Goal: Task Accomplishment & Management: Use online tool/utility

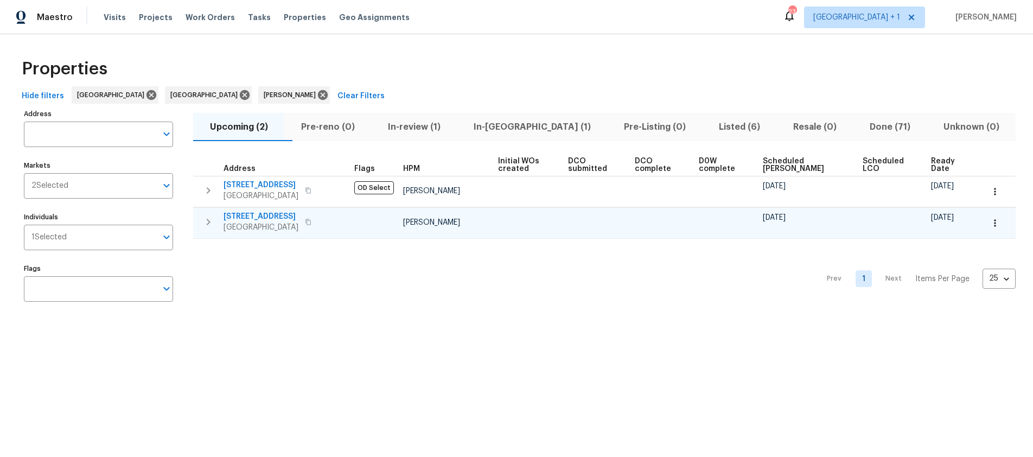
click at [311, 221] on icon "button" at bounding box center [308, 222] width 7 height 7
click at [520, 128] on span "In-[GEOGRAPHIC_DATA] (1)" at bounding box center [531, 126] width 137 height 15
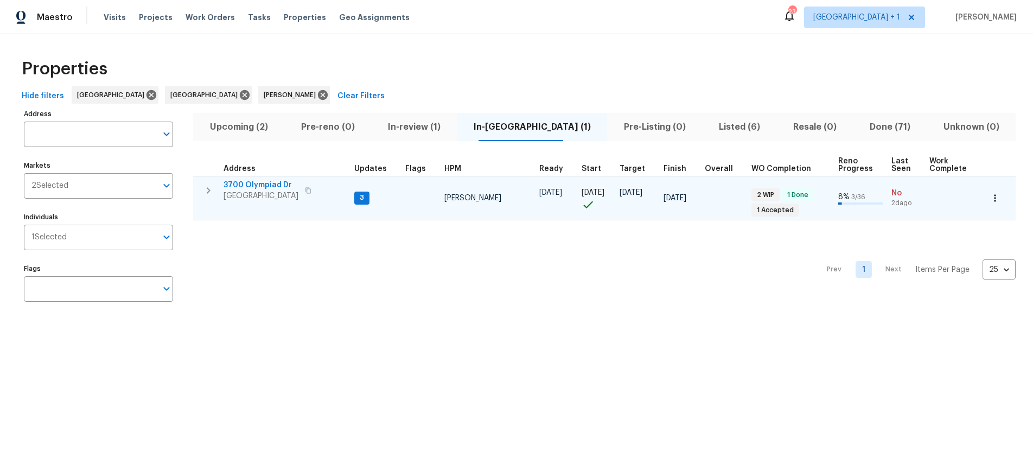
click at [279, 190] on span "View Park, CA 90043" at bounding box center [261, 195] width 75 height 11
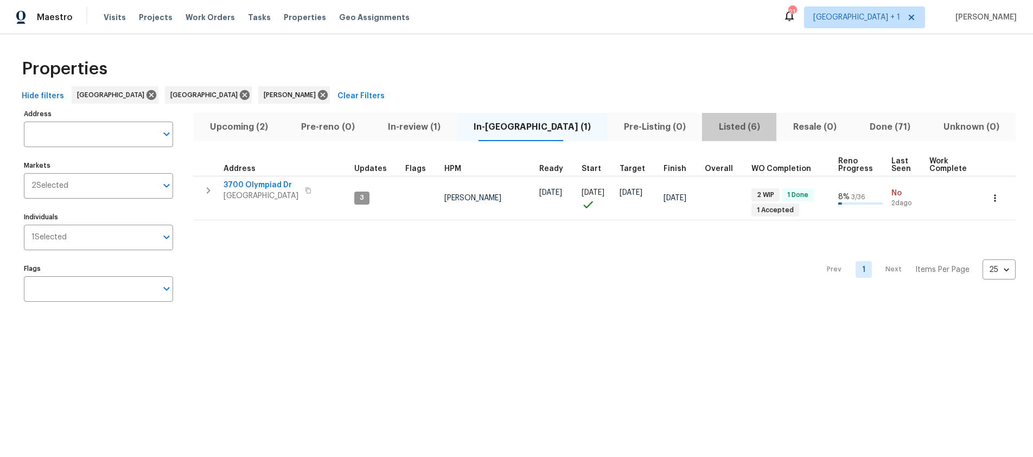
click at [709, 124] on span "Listed (6)" at bounding box center [739, 126] width 61 height 15
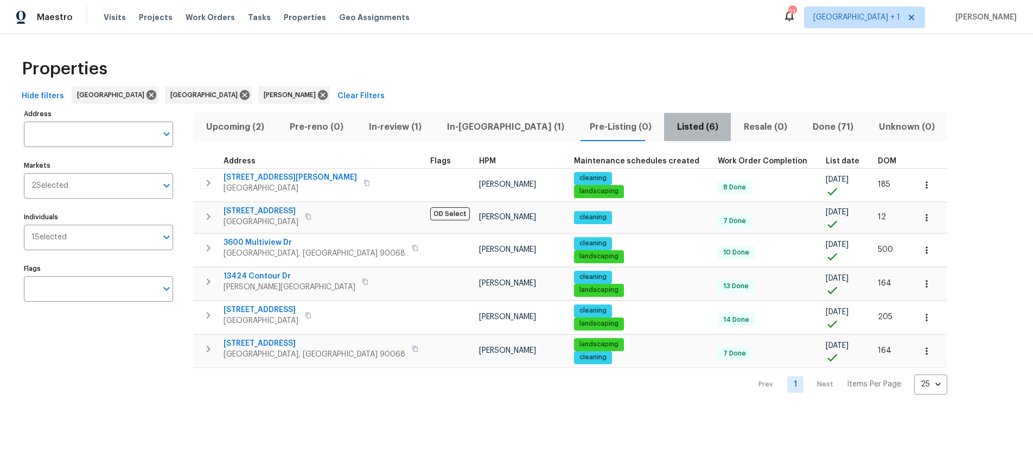
click at [671, 125] on span "Listed (6)" at bounding box center [698, 126] width 54 height 15
click at [412, 349] on icon "button" at bounding box center [415, 349] width 7 height 7
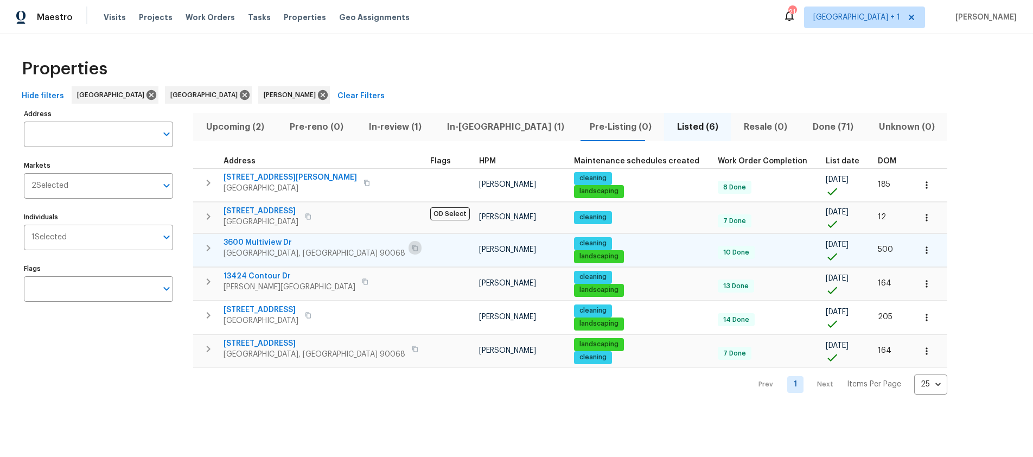
click at [412, 248] on icon "button" at bounding box center [414, 248] width 5 height 6
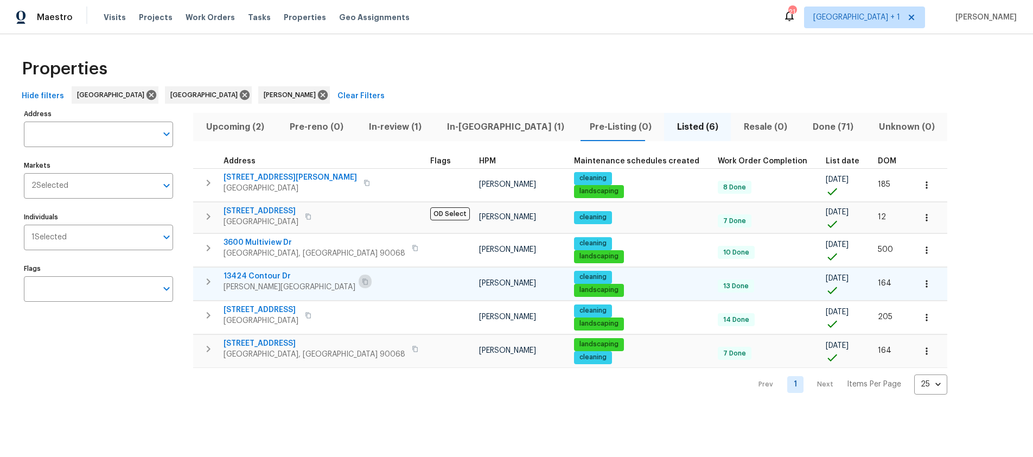
click at [362, 282] on icon "button" at bounding box center [365, 281] width 7 height 7
click at [311, 218] on icon "button" at bounding box center [308, 216] width 7 height 7
click at [412, 348] on icon "button" at bounding box center [415, 349] width 7 height 7
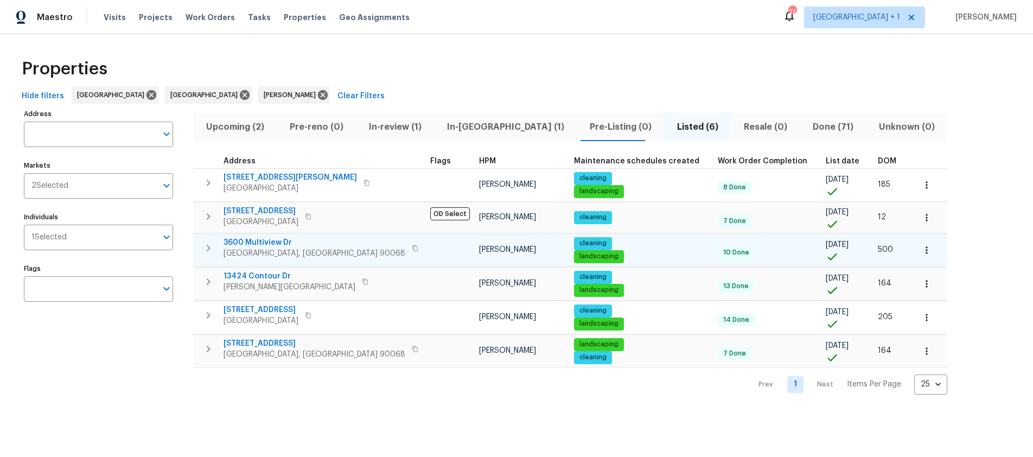
click at [412, 250] on icon "button" at bounding box center [414, 248] width 5 height 6
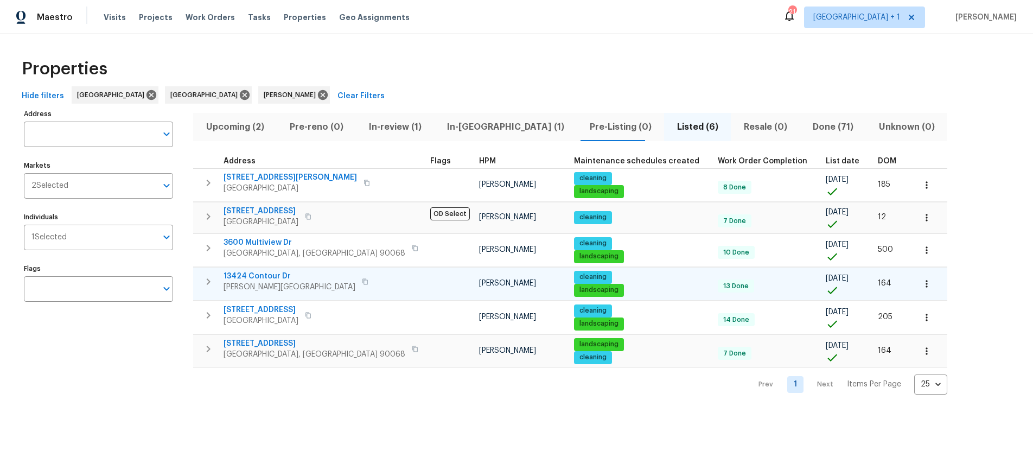
click at [362, 283] on icon "button" at bounding box center [365, 281] width 7 height 7
click at [311, 217] on icon "button" at bounding box center [308, 216] width 7 height 7
click at [135, 361] on div "Address Address Markets 2 Selected Markets Individuals 1 Selected Individuals F…" at bounding box center [105, 250] width 163 height 288
click at [339, 62] on div "Properties" at bounding box center [516, 69] width 998 height 35
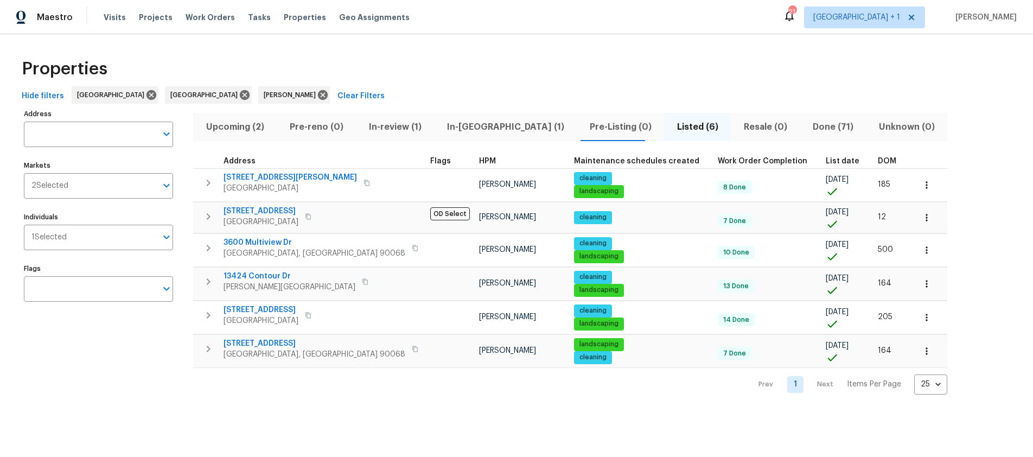
click at [436, 86] on div "Properties" at bounding box center [516, 69] width 998 height 35
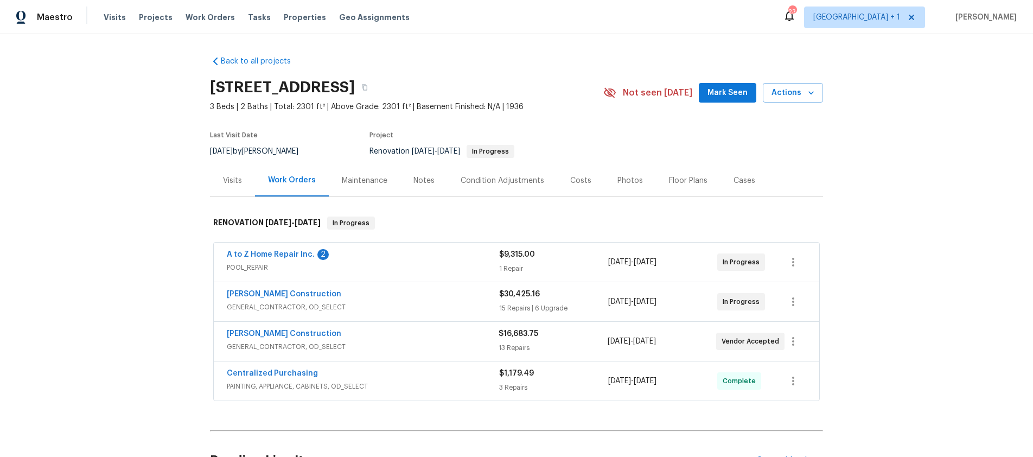
click at [317, 254] on div "2" at bounding box center [322, 254] width 11 height 11
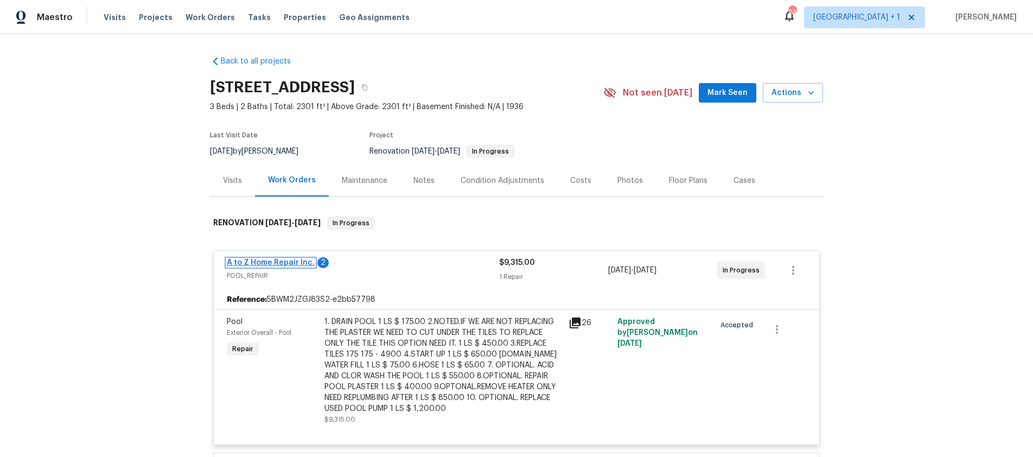
click at [278, 263] on link "A to Z Home Repair Inc." at bounding box center [271, 263] width 88 height 8
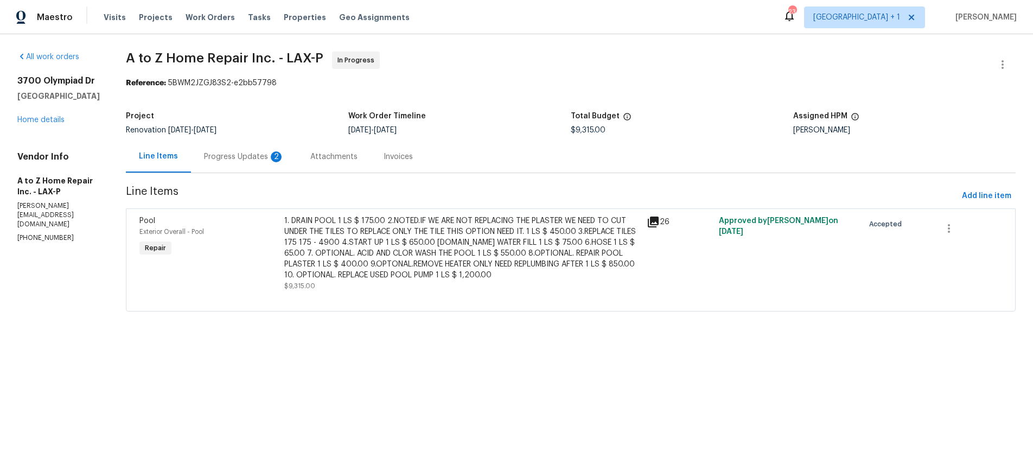
click at [240, 156] on div "Progress Updates 2" at bounding box center [244, 156] width 80 height 11
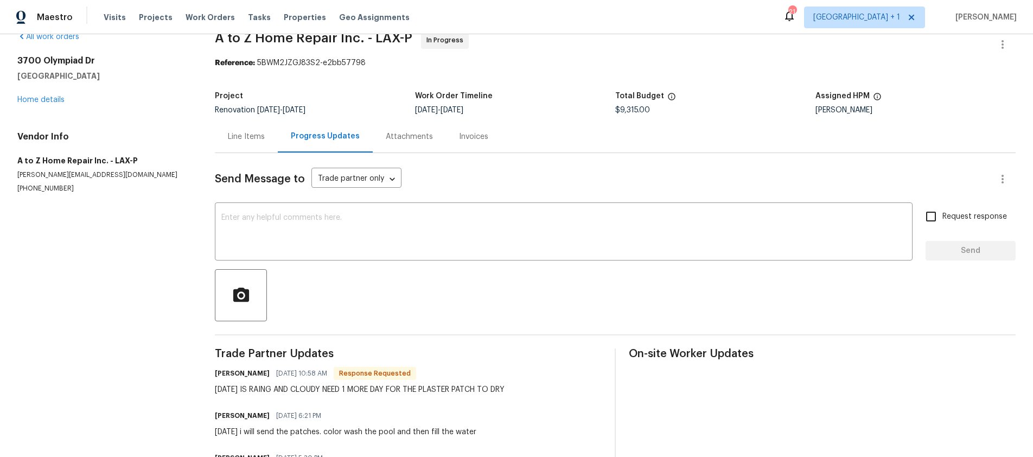
scroll to position [29, 0]
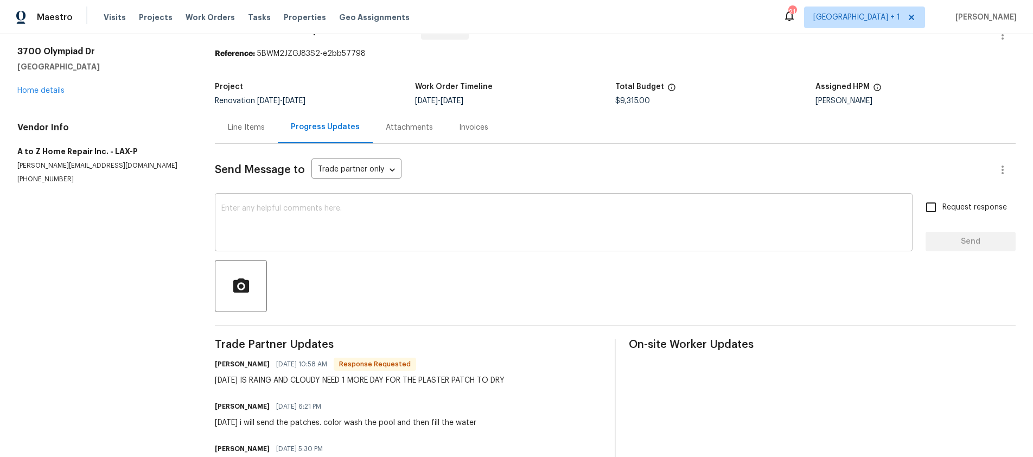
click at [317, 201] on div "x ​" at bounding box center [564, 223] width 698 height 55
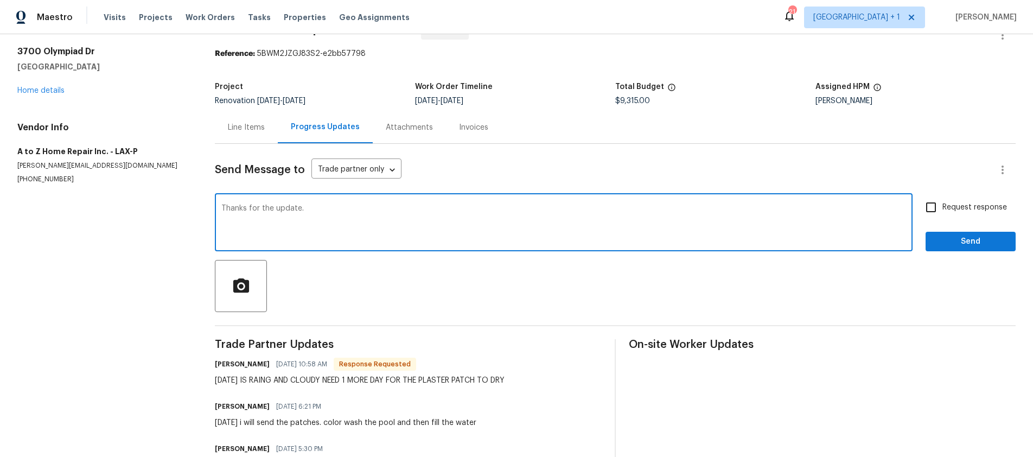
type textarea "Thanks for the update."
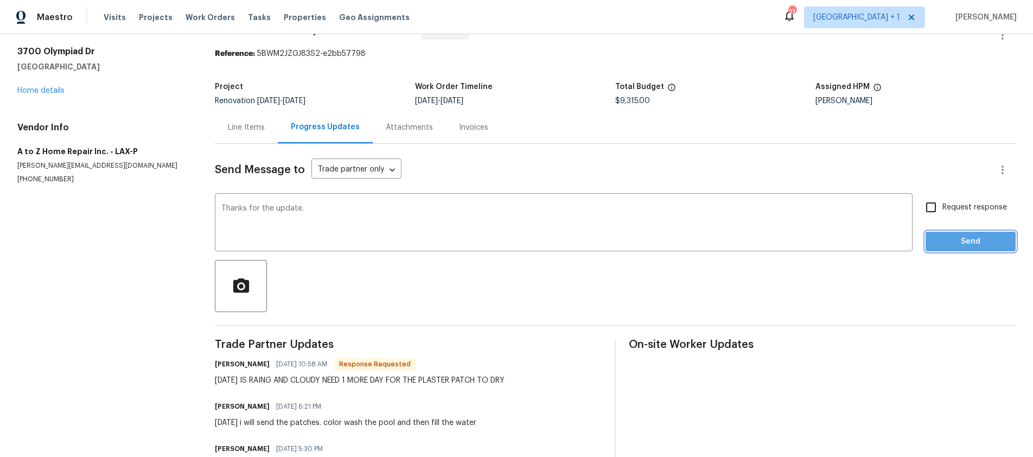
click at [959, 238] on span "Send" at bounding box center [970, 242] width 73 height 14
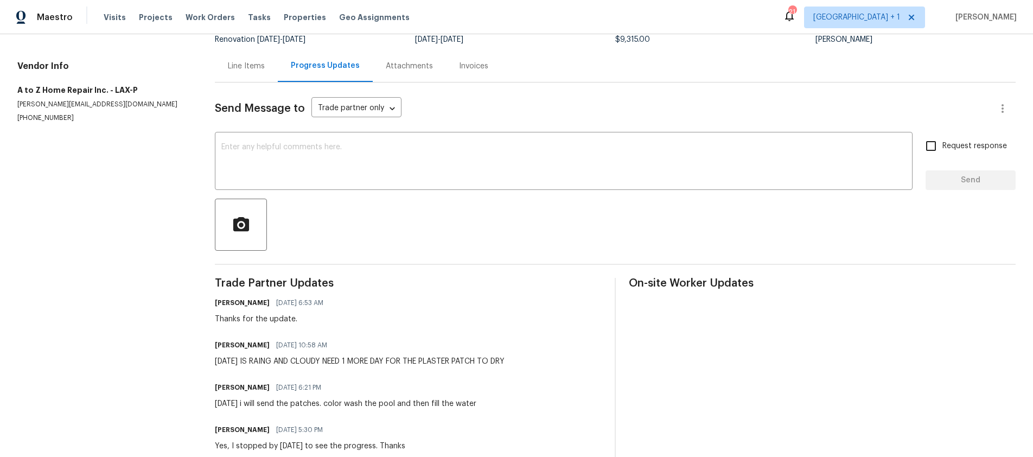
scroll to position [0, 0]
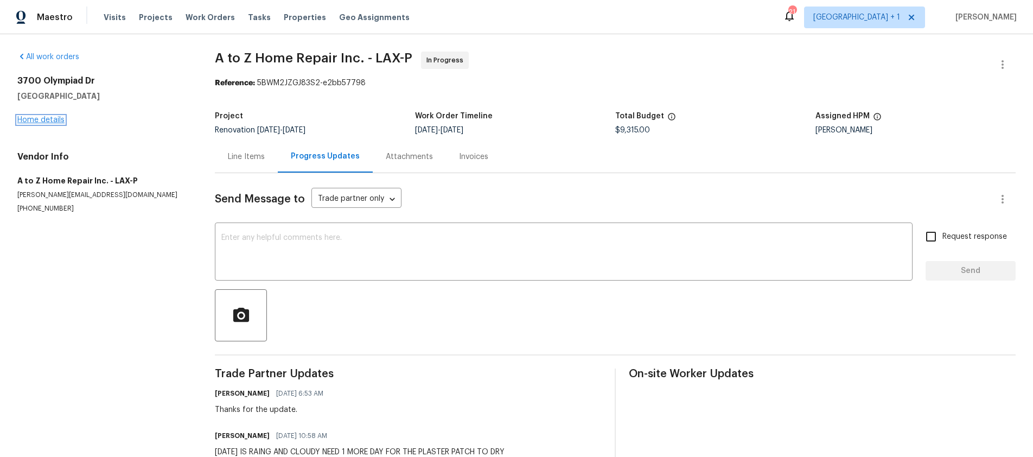
click at [53, 122] on link "Home details" at bounding box center [40, 120] width 47 height 8
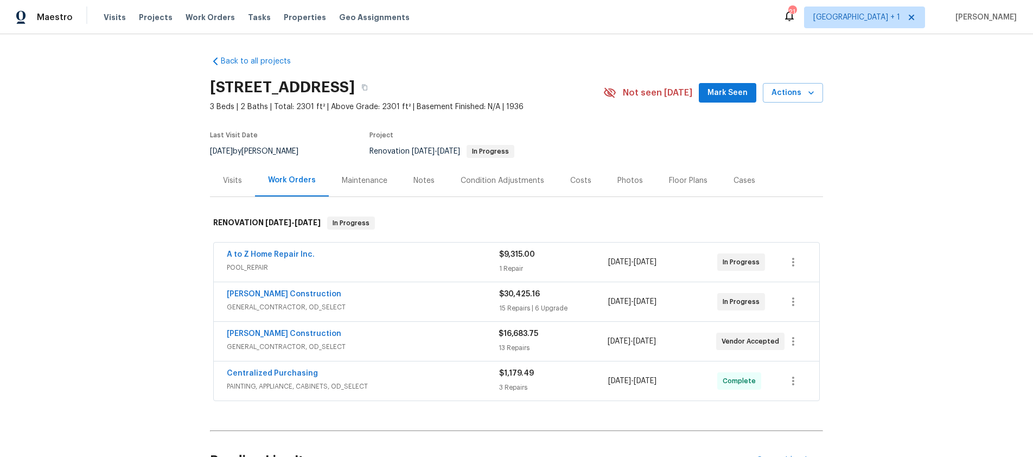
click at [466, 378] on div "Centralized Purchasing" at bounding box center [363, 374] width 272 height 13
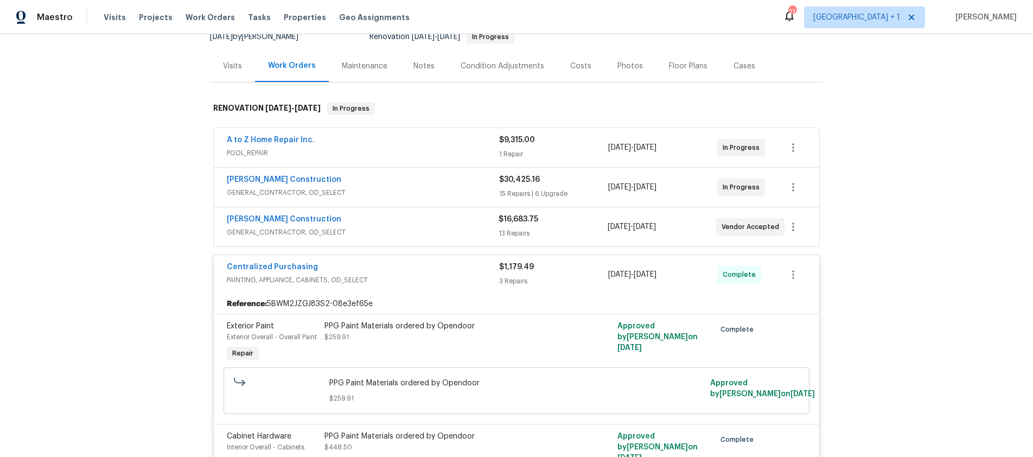
scroll to position [127, 0]
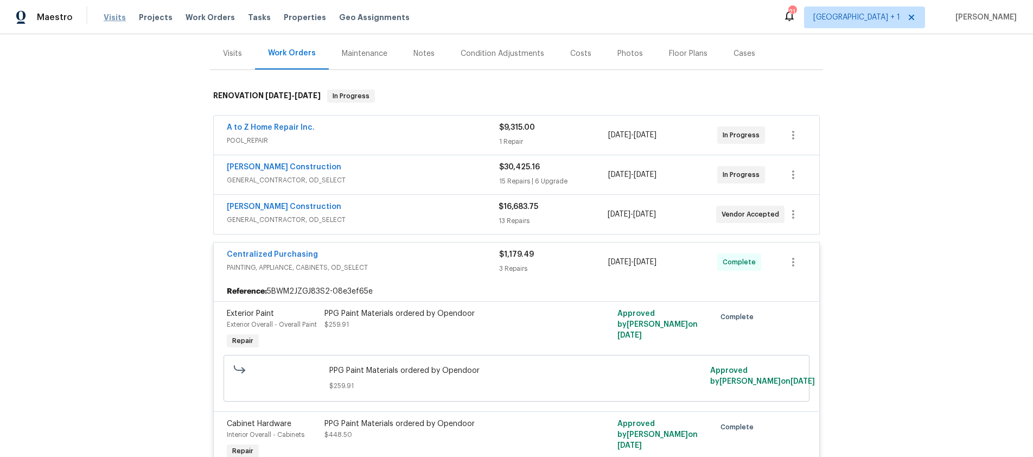
click at [113, 17] on span "Visits" at bounding box center [115, 17] width 22 height 11
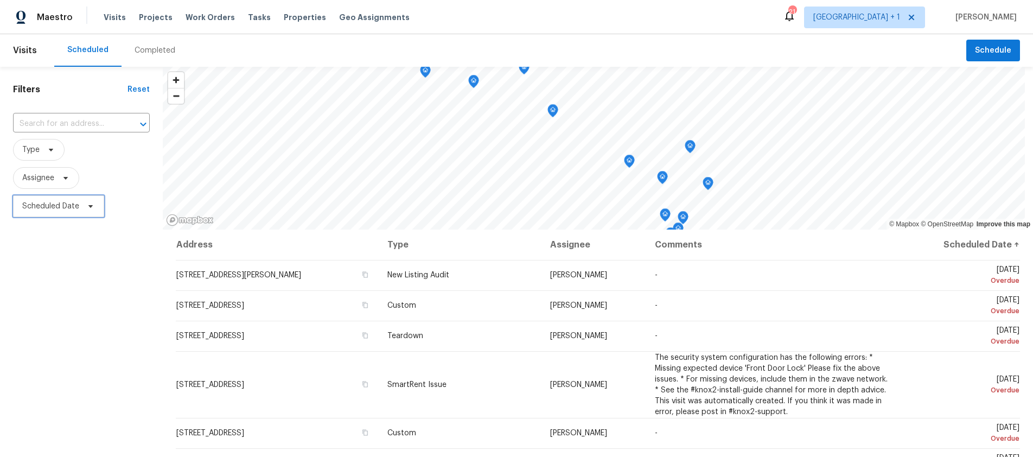
click at [49, 211] on span "Scheduled Date" at bounding box center [50, 206] width 57 height 11
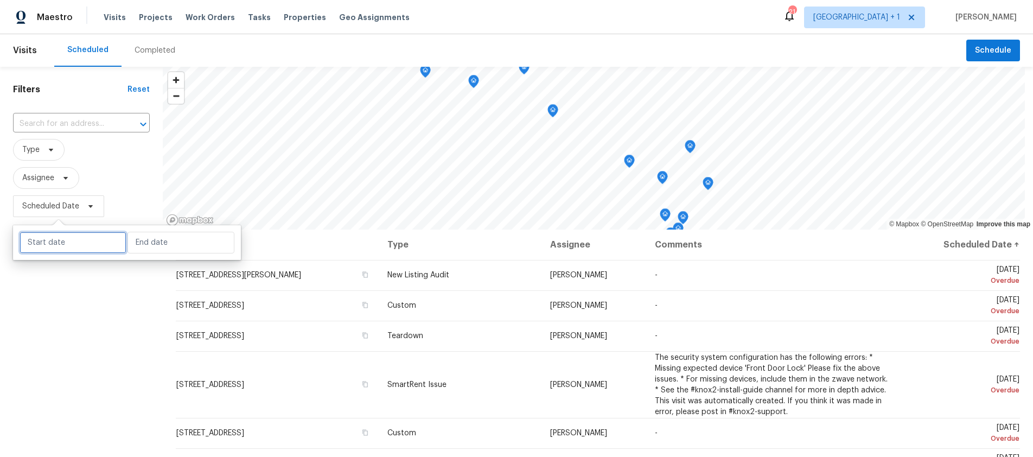
select select "9"
select select "2025"
select select "10"
select select "2025"
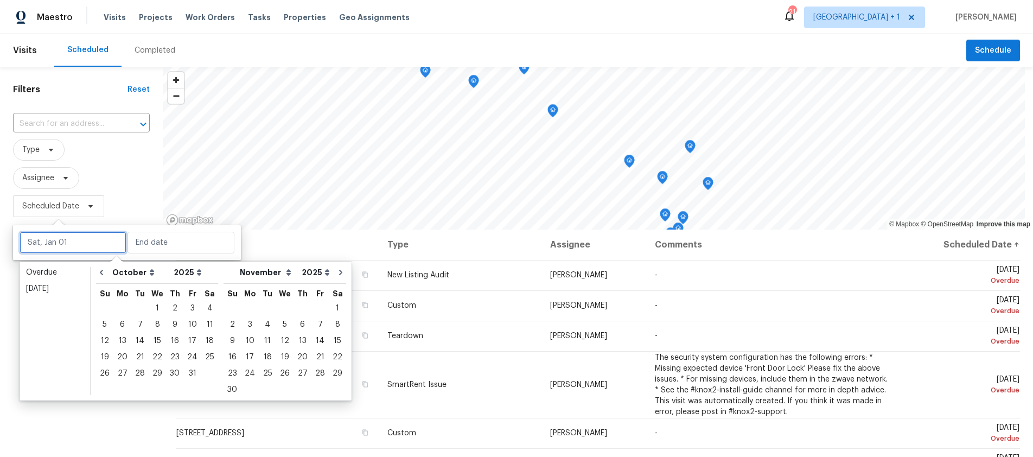
click at [56, 245] on input "text" at bounding box center [73, 243] width 107 height 22
click at [201, 308] on div "4" at bounding box center [209, 308] width 17 height 15
type input "[DATE]"
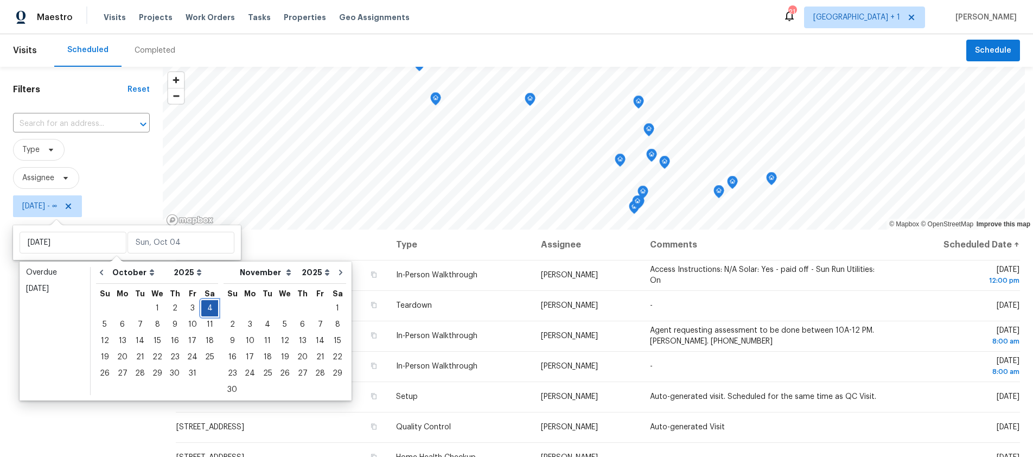
click at [201, 308] on div "4" at bounding box center [209, 308] width 17 height 15
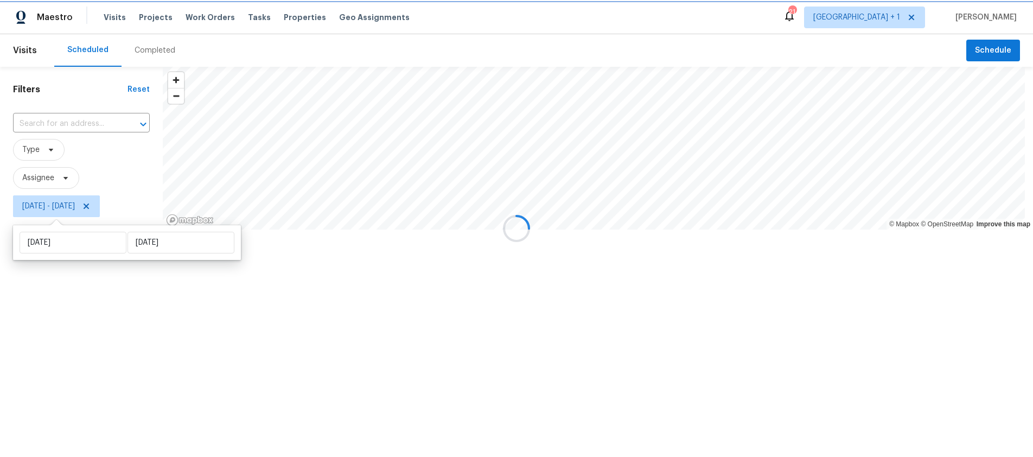
type input "[DATE]"
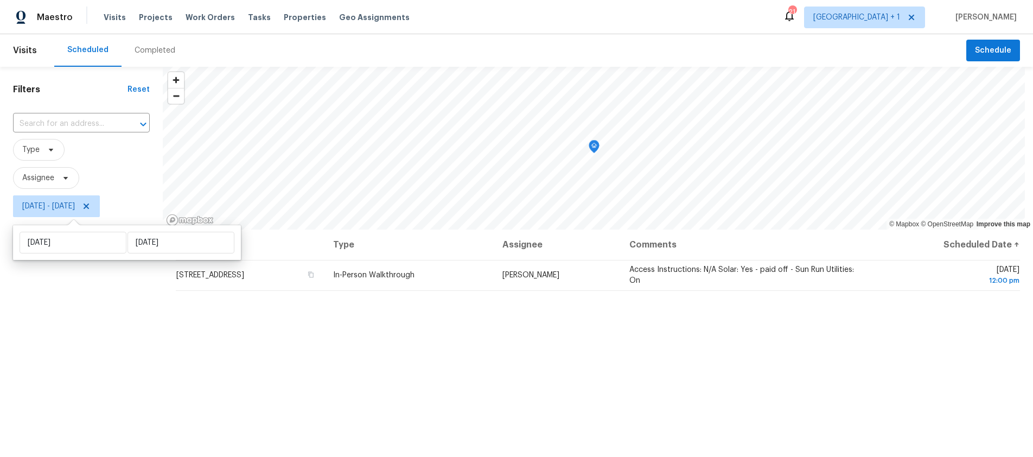
click at [42, 311] on div "Filters Reset ​ Type Assignee Sat, Oct 04 - Sat, Oct 04" at bounding box center [81, 331] width 163 height 529
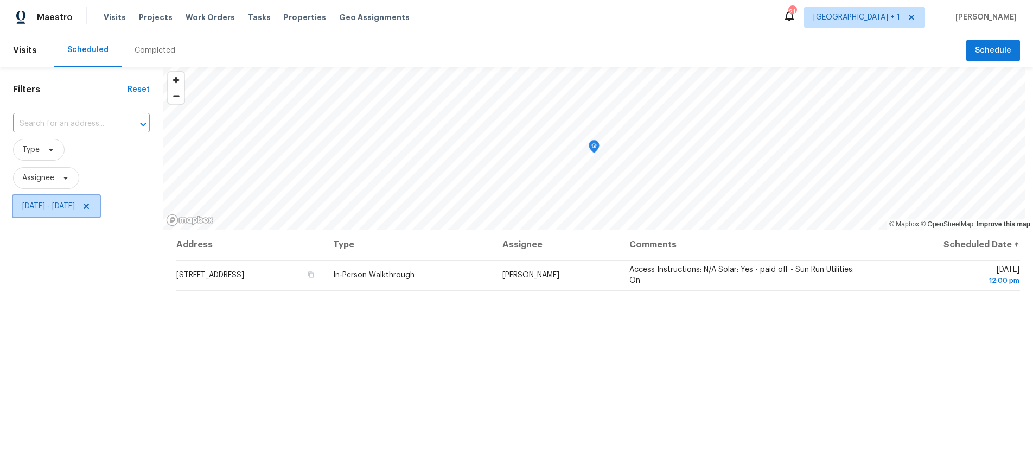
click at [73, 210] on span "Sat, Oct 04 - Sat, Oct 04" at bounding box center [48, 206] width 53 height 11
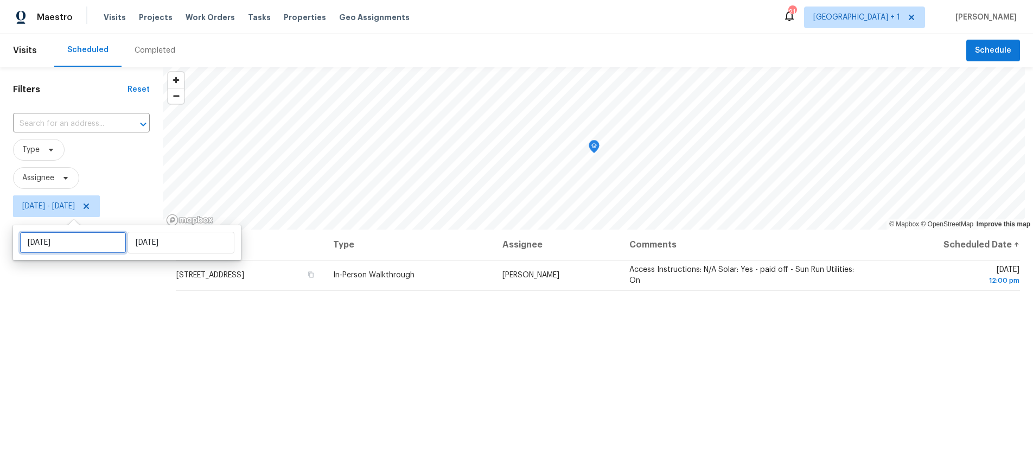
click at [73, 240] on input "[DATE]" at bounding box center [73, 243] width 107 height 22
select select "9"
select select "2025"
select select "10"
select select "2025"
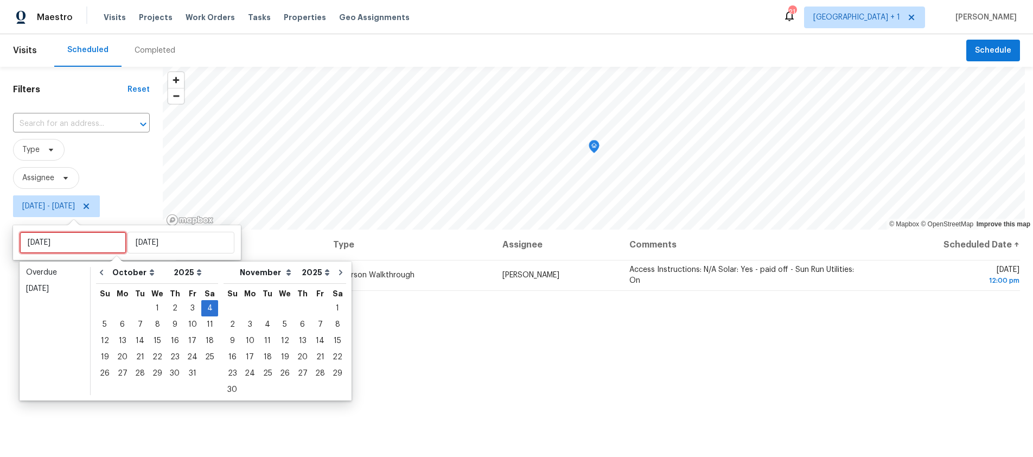
drag, startPoint x: 88, startPoint y: 242, endPoint x: 28, endPoint y: 239, distance: 60.3
click at [28, 239] on input "[DATE]" at bounding box center [73, 243] width 107 height 22
type input "[DATE]"
click at [109, 321] on div "5" at bounding box center [104, 324] width 17 height 15
type input "[DATE]"
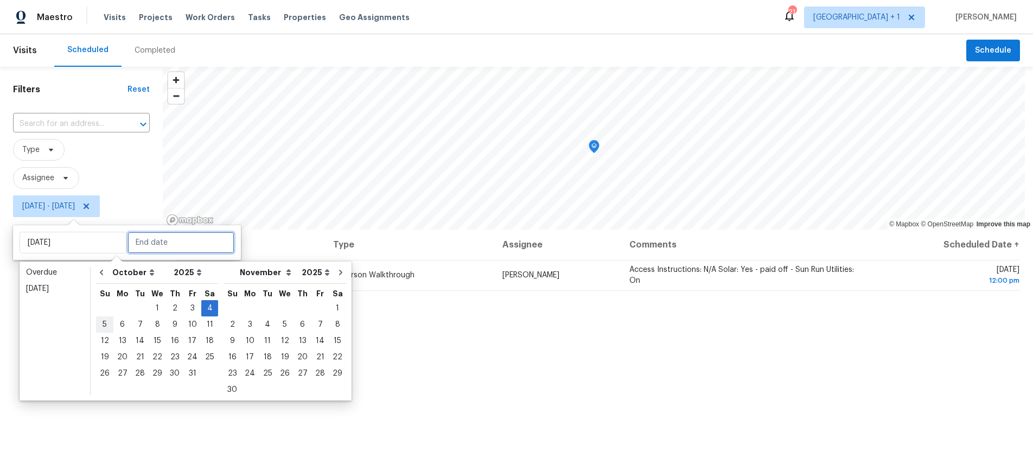
type input "[DATE]"
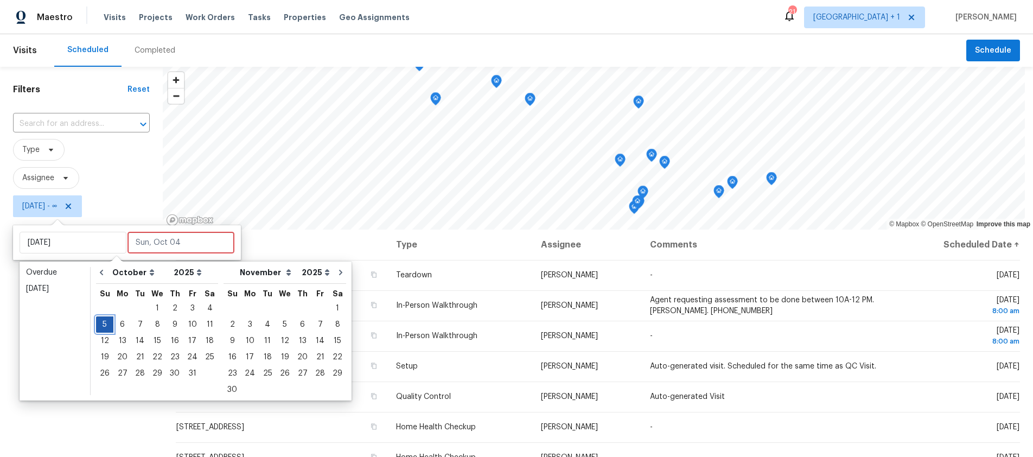
click at [109, 321] on div "5" at bounding box center [104, 324] width 17 height 15
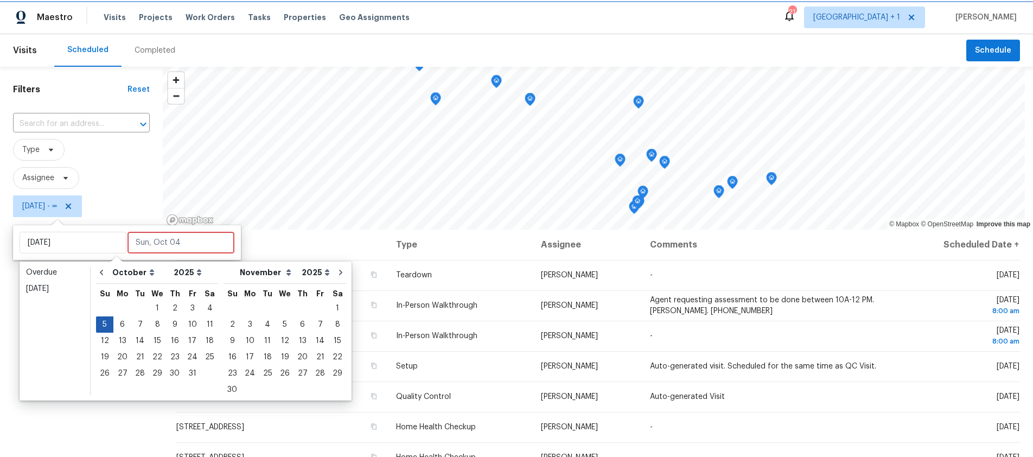
type input "[DATE]"
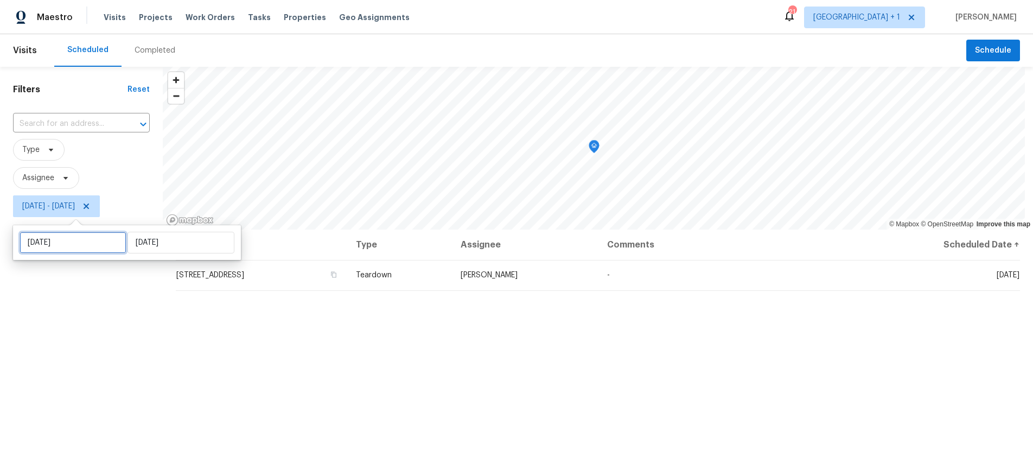
select select "9"
select select "2025"
select select "10"
select select "2025"
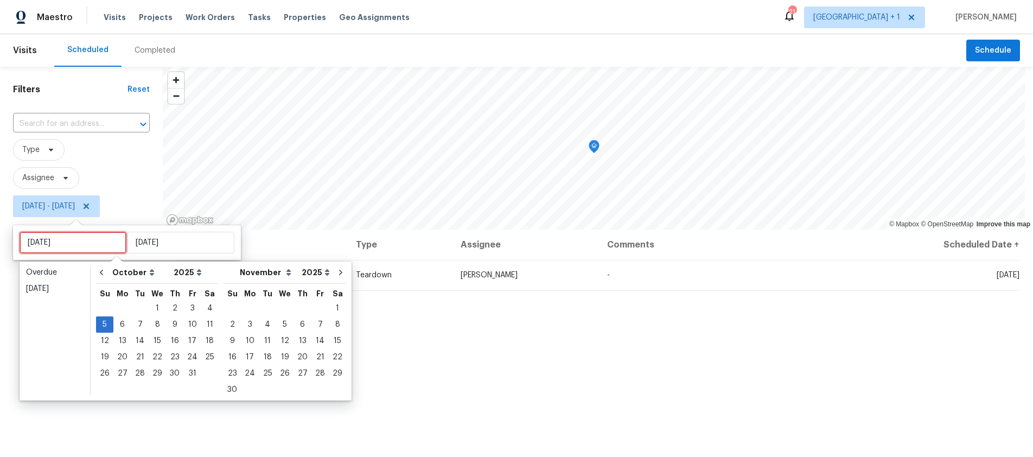
click at [86, 241] on input "[DATE]" at bounding box center [73, 243] width 107 height 22
click at [123, 326] on div "6" at bounding box center [122, 324] width 18 height 15
type input "[DATE]"
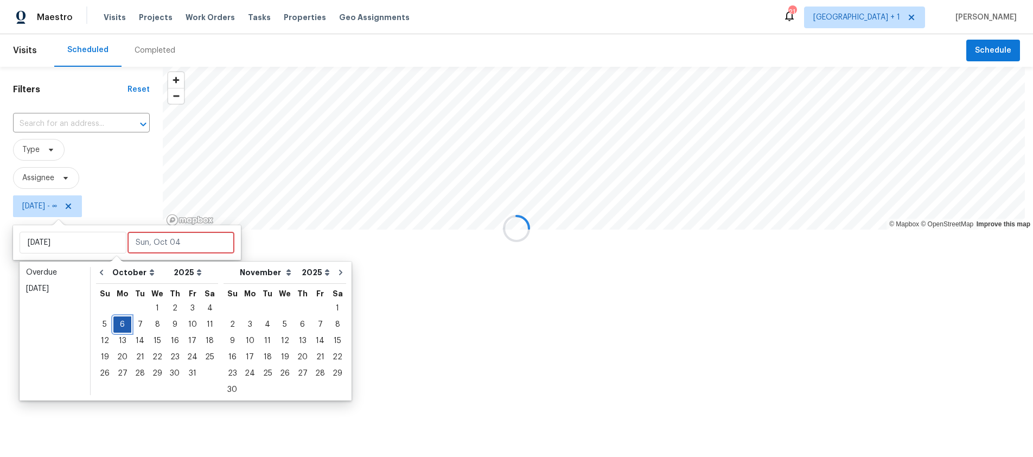
click at [123, 326] on div "6" at bounding box center [122, 324] width 18 height 15
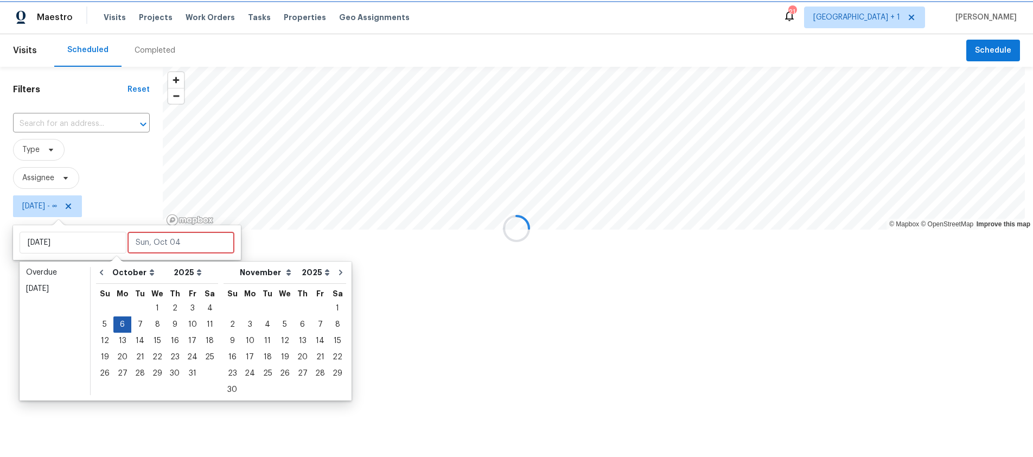
type input "[DATE]"
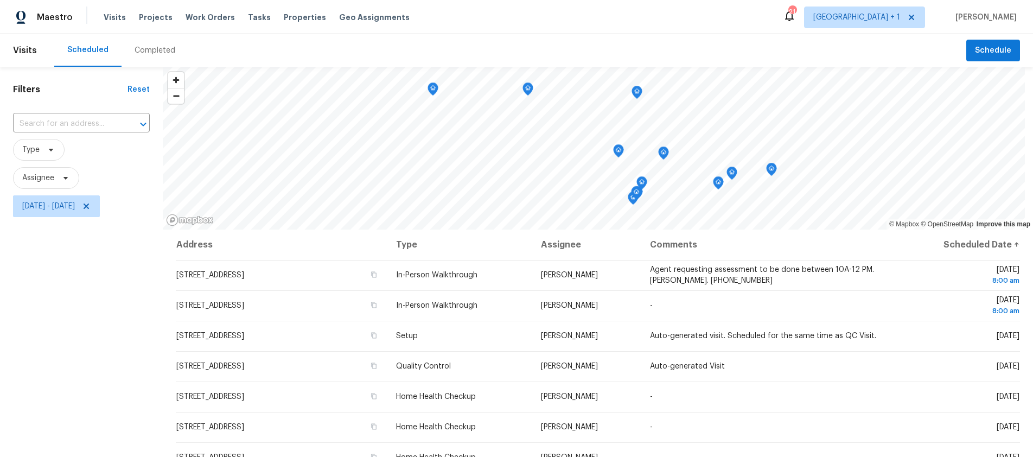
click at [107, 326] on div "Filters Reset ​ Type Assignee Mon, Oct 06 - Mon, Oct 06" at bounding box center [81, 331] width 163 height 529
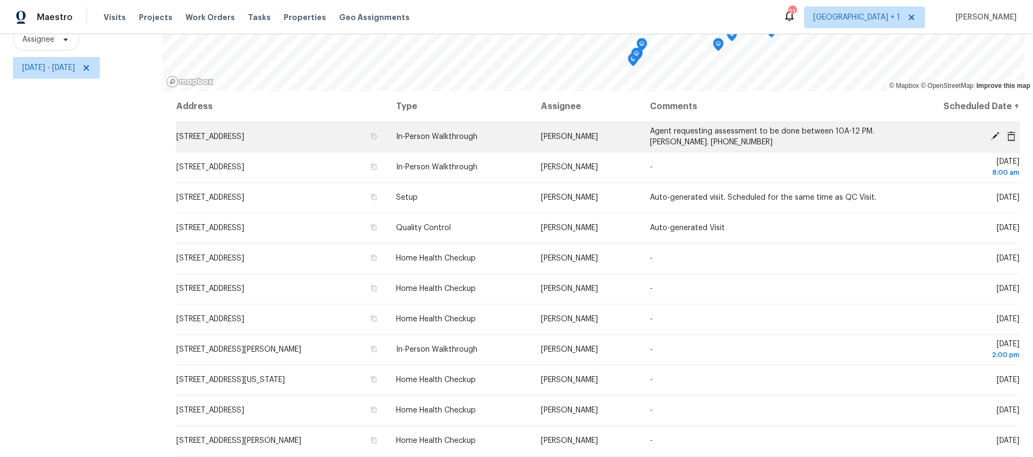
click at [387, 129] on td "[STREET_ADDRESS]" at bounding box center [282, 137] width 212 height 30
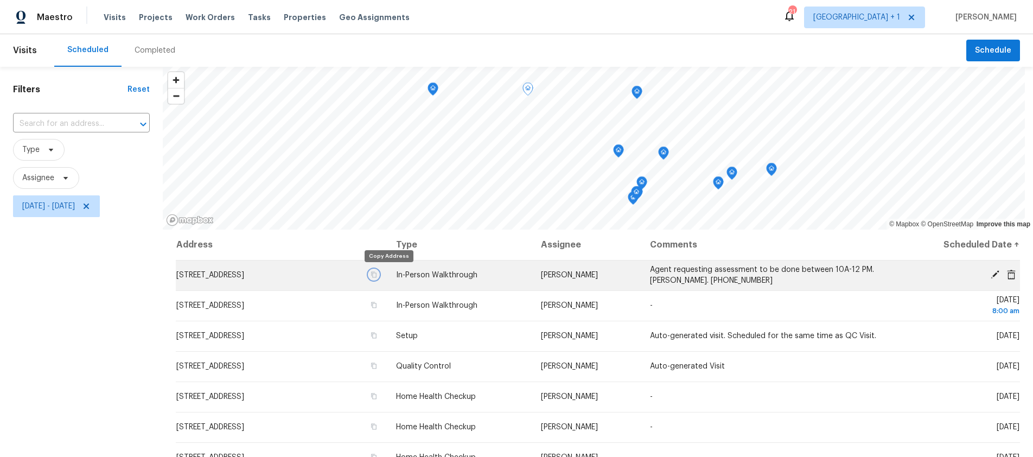
click at [377, 275] on icon "button" at bounding box center [373, 275] width 5 height 6
click at [377, 274] on icon "button" at bounding box center [374, 274] width 7 height 7
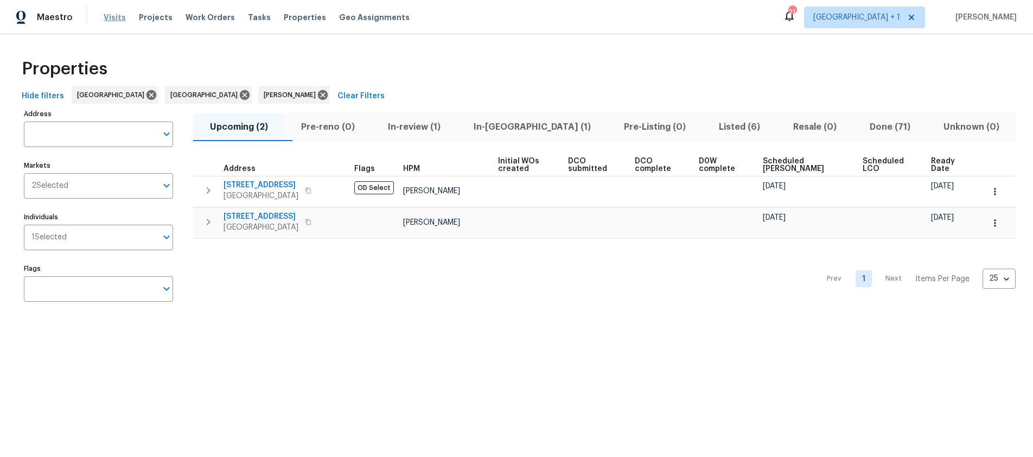
click at [105, 18] on span "Visits" at bounding box center [115, 17] width 22 height 11
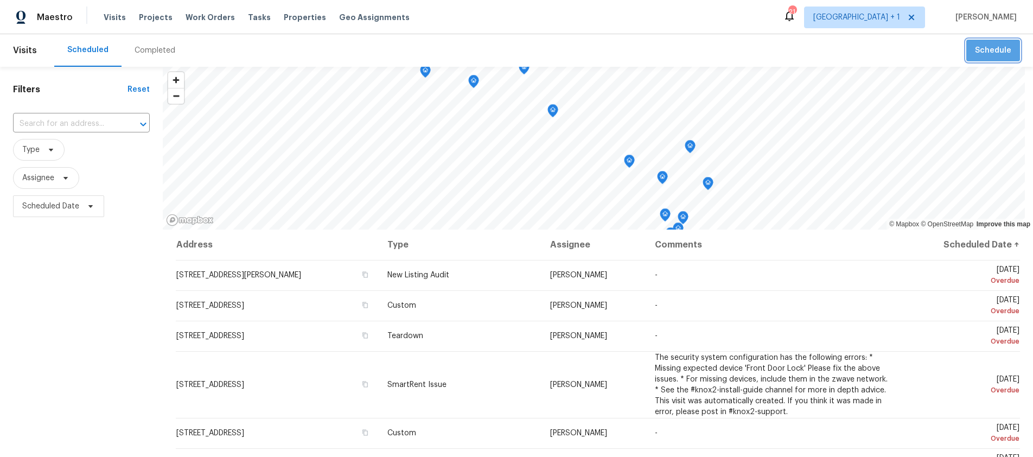
click at [991, 58] on button "Schedule" at bounding box center [993, 51] width 54 height 22
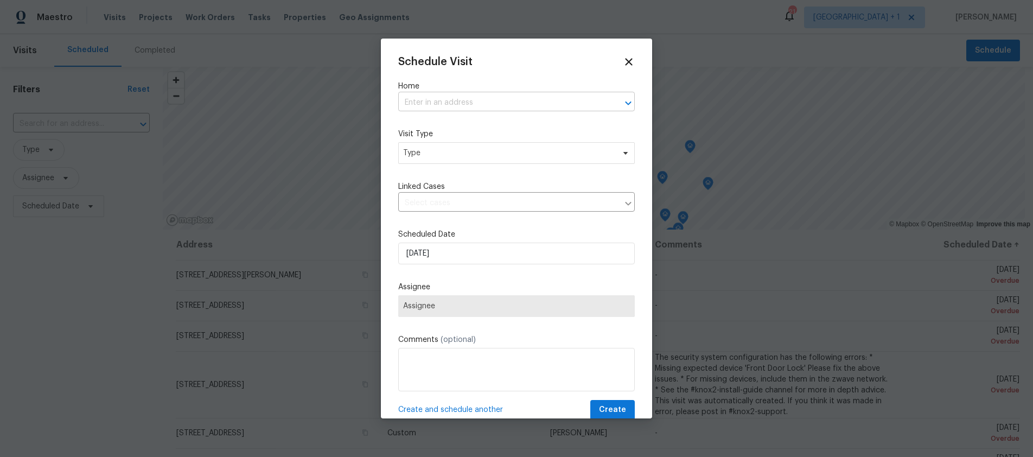
click at [438, 103] on input "text" at bounding box center [501, 102] width 206 height 17
paste input "2252 Verde Oak Dr Los Angeles CA 90068"
type input "2252 Verde Oak Dr Los Angeles CA 90068"
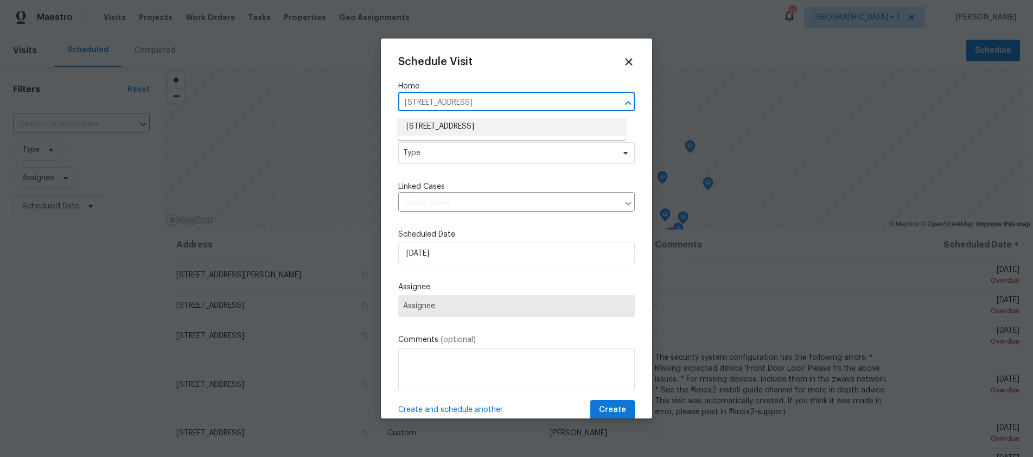
click at [454, 129] on li "2252 Verde Oak Dr, Los Angeles, CA 90068" at bounding box center [512, 127] width 228 height 18
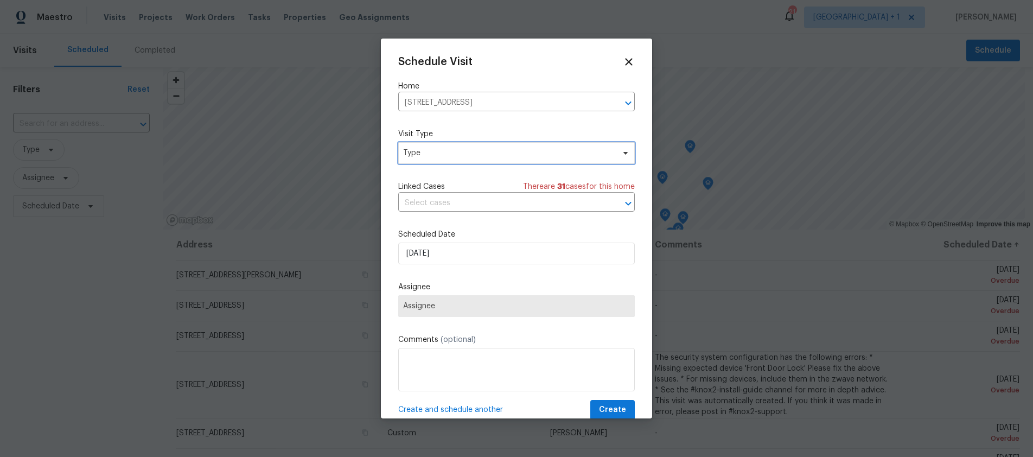
click at [430, 154] on span "Type" at bounding box center [508, 153] width 211 height 11
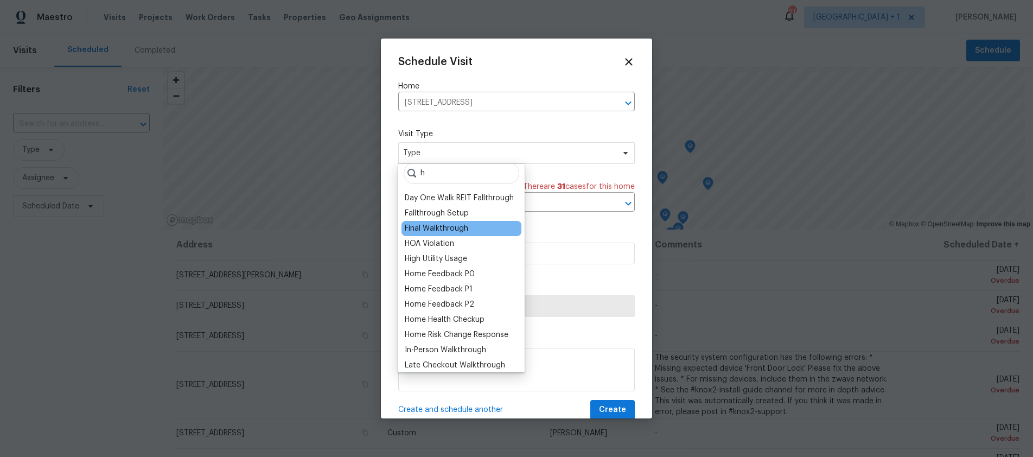
scroll to position [7, 0]
type input "h"
click at [440, 320] on div "Home Health Checkup" at bounding box center [445, 319] width 80 height 11
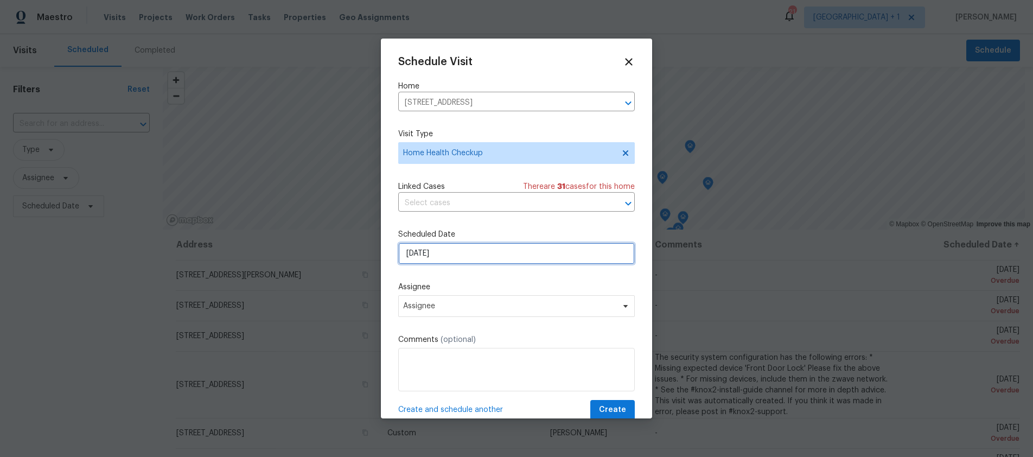
click at [459, 258] on input "10/4/2025" at bounding box center [516, 254] width 237 height 22
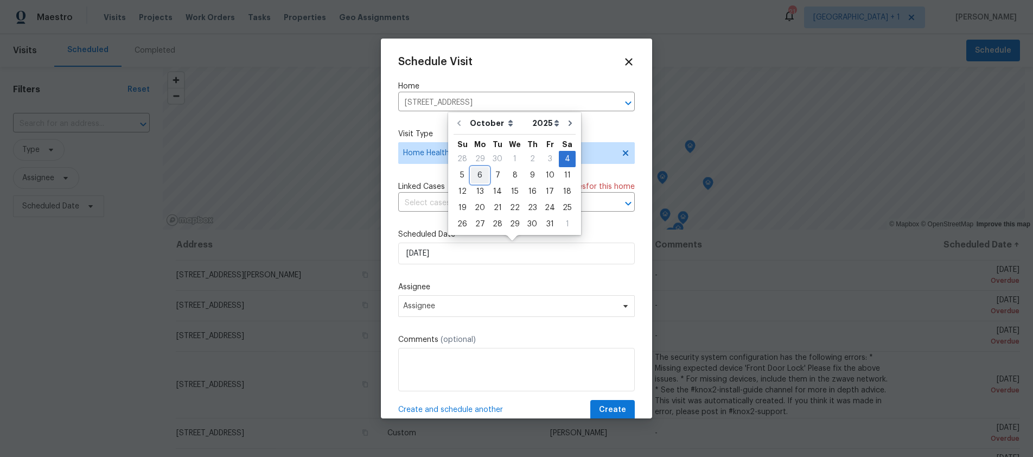
click at [479, 173] on div "6" at bounding box center [480, 175] width 18 height 15
type input "10/6/2025"
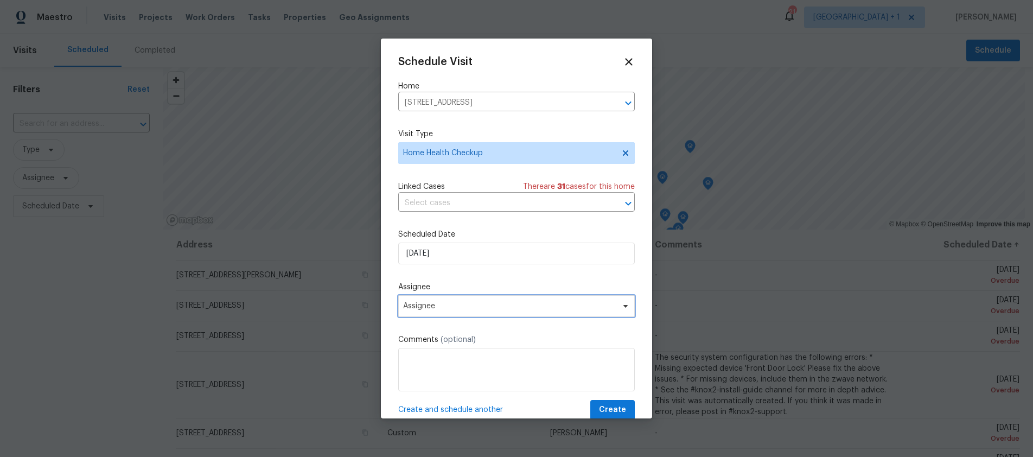
click at [526, 308] on span "Assignee" at bounding box center [509, 306] width 213 height 9
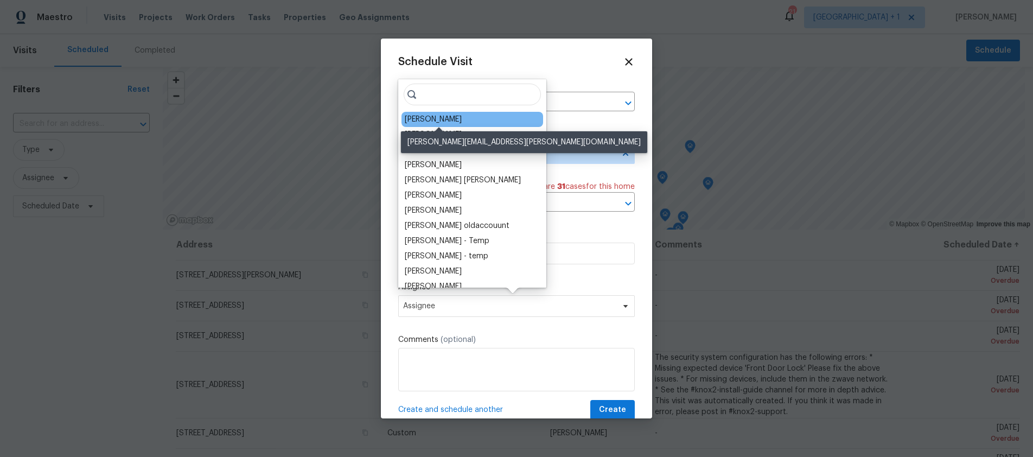
click at [462, 122] on div "[PERSON_NAME]" at bounding box center [433, 119] width 57 height 11
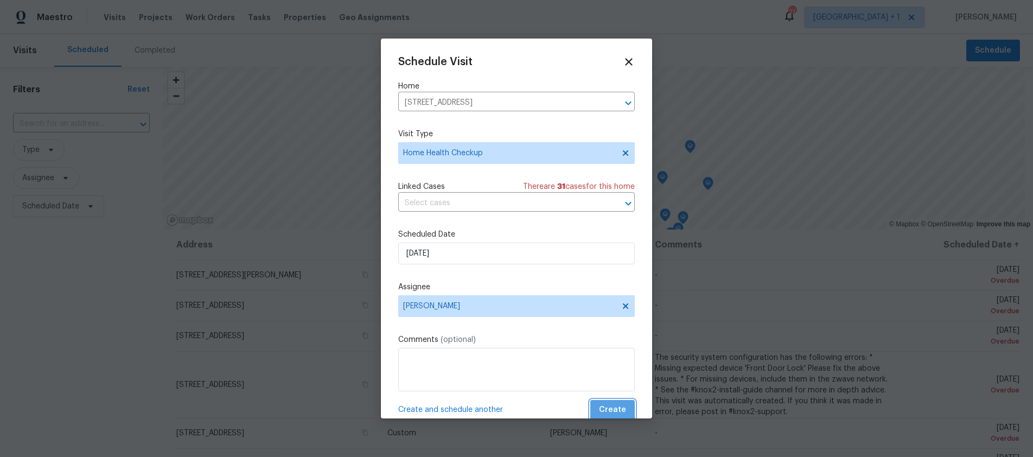
click at [606, 408] on span "Create" at bounding box center [612, 410] width 27 height 14
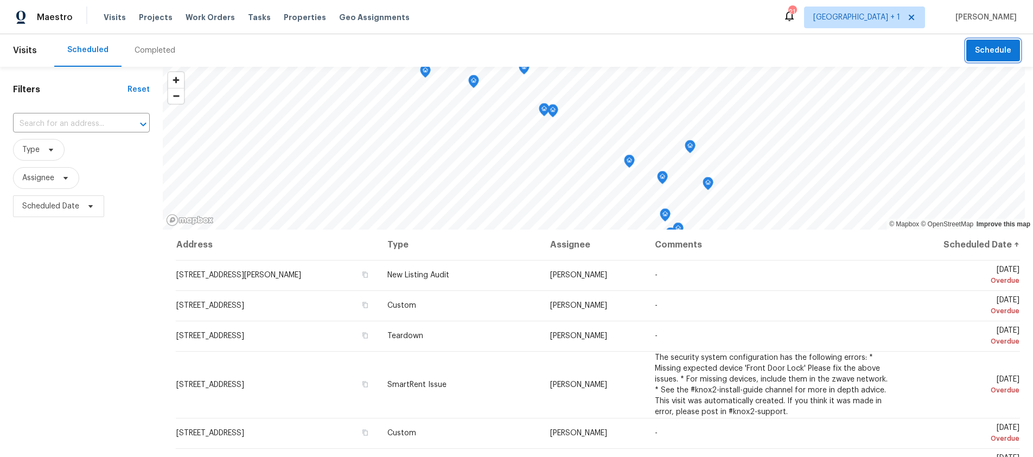
click at [989, 52] on span "Schedule" at bounding box center [993, 51] width 36 height 14
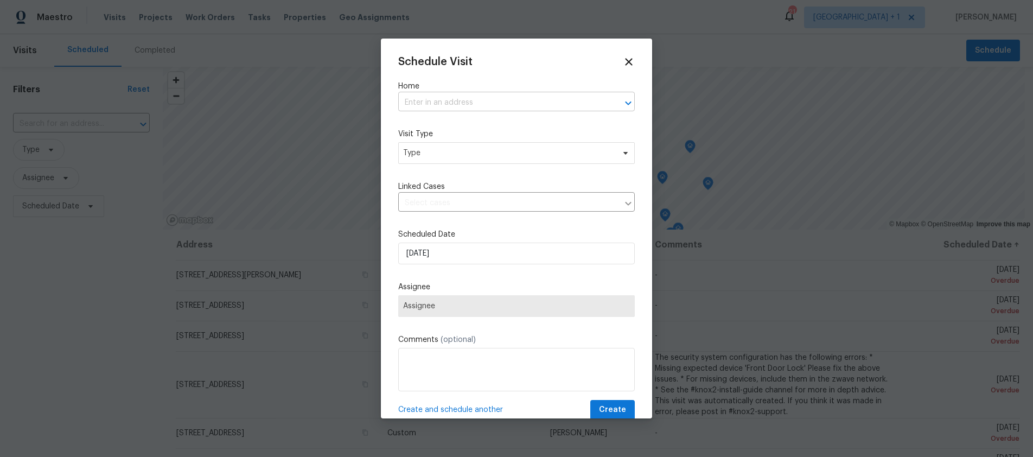
click at [458, 93] on div "Home ​" at bounding box center [516, 96] width 237 height 30
click at [451, 97] on input "text" at bounding box center [501, 102] width 206 height 17
paste input "3600 Multiview Dr Los Angeles CA 90068"
type input "3600 Multiview Dr Los Angeles CA 90068"
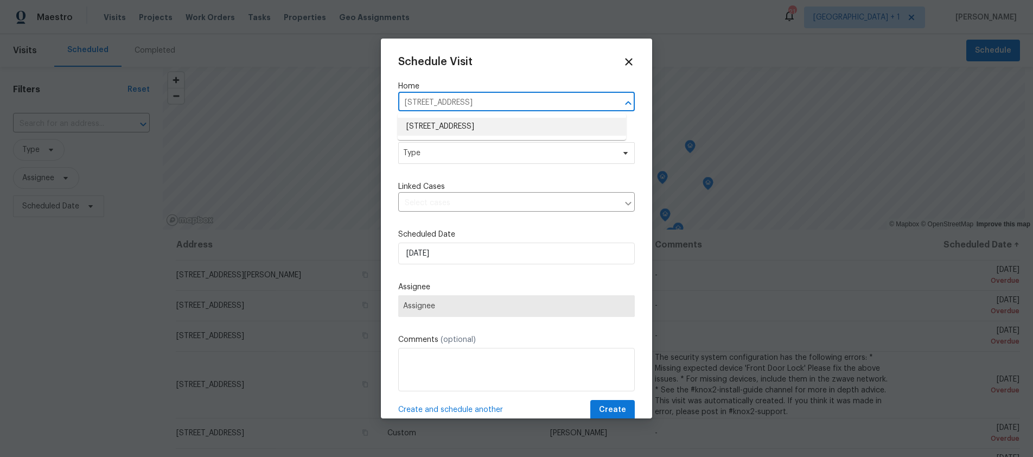
click at [460, 129] on li "[STREET_ADDRESS]" at bounding box center [512, 127] width 228 height 18
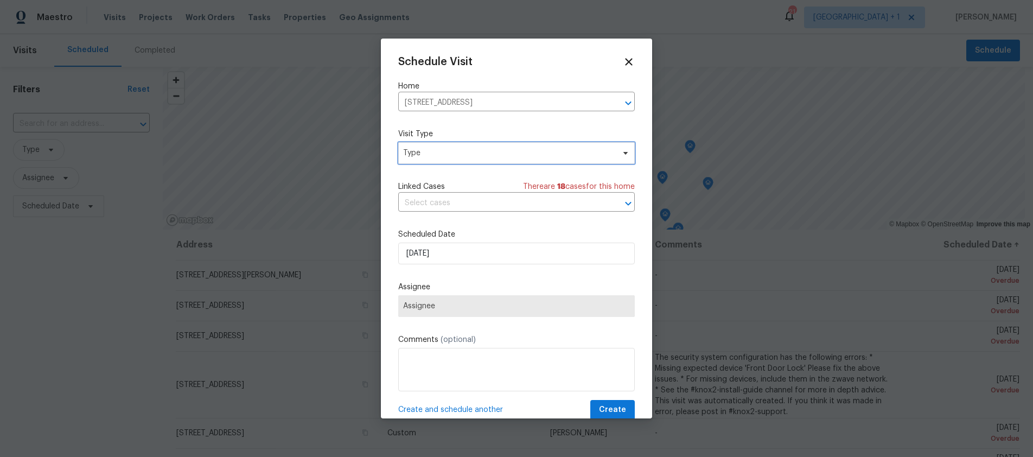
click at [419, 153] on span "Type" at bounding box center [508, 153] width 211 height 11
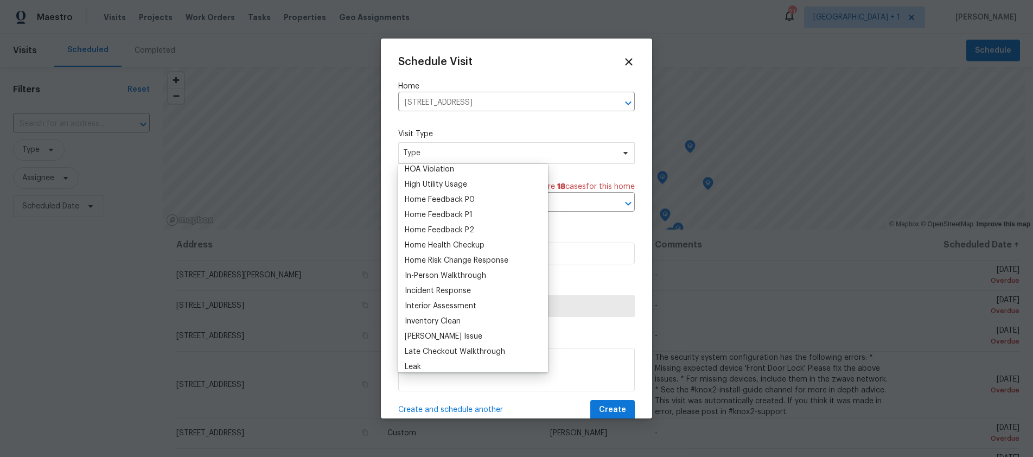
scroll to position [11, 0]
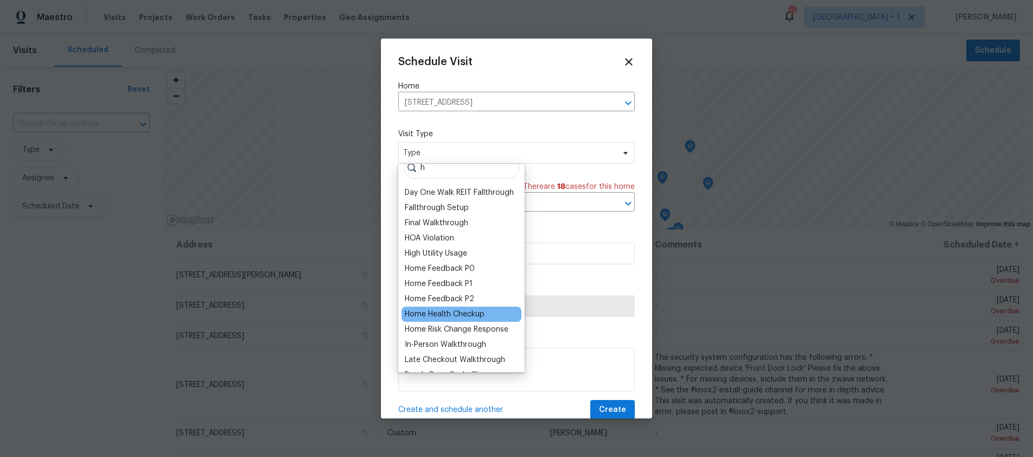
type input "h"
click at [447, 314] on div "Home Health Checkup" at bounding box center [445, 314] width 80 height 11
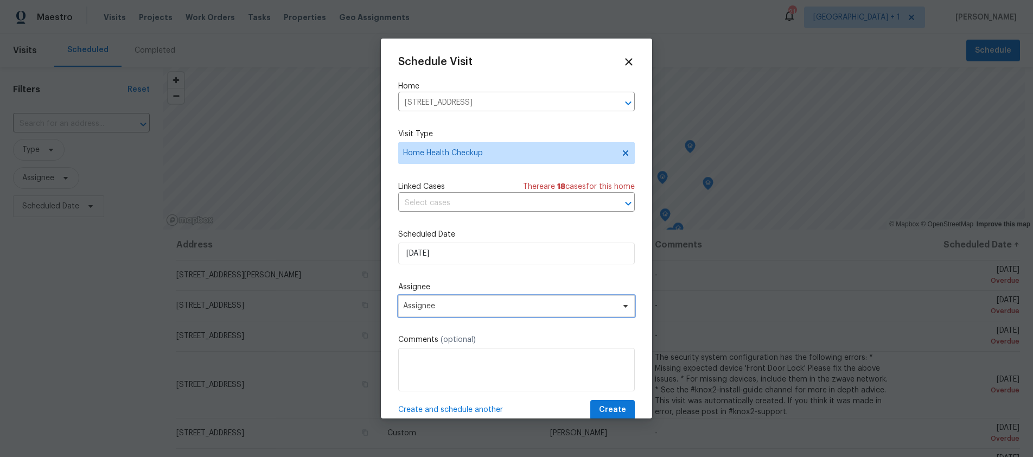
click at [451, 310] on span "Assignee" at bounding box center [509, 306] width 213 height 9
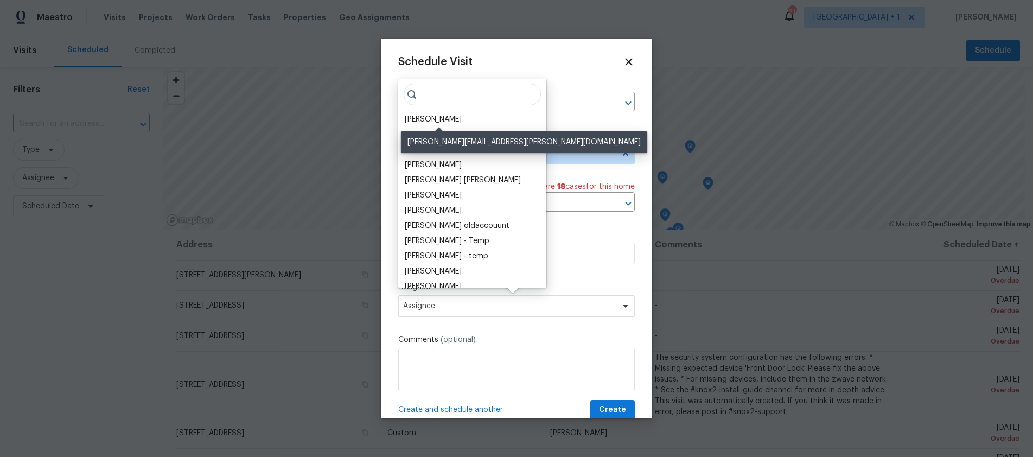
click at [460, 114] on div "[PERSON_NAME]" at bounding box center [433, 119] width 57 height 11
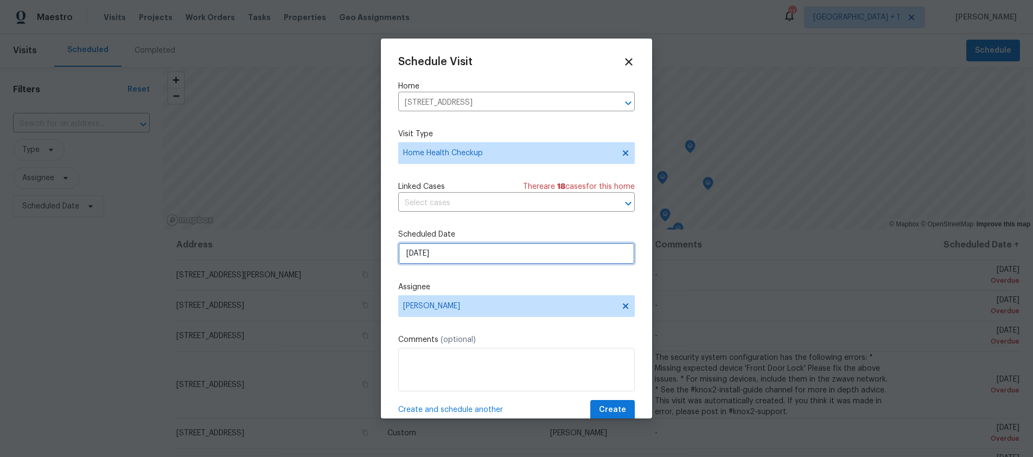
click at [447, 258] on input "10/4/2025" at bounding box center [516, 254] width 237 height 22
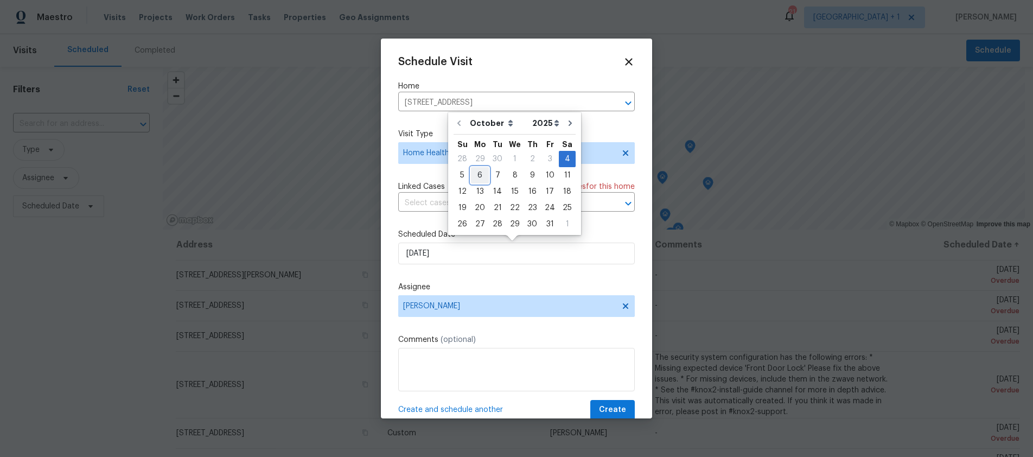
click at [484, 176] on div "6" at bounding box center [480, 175] width 18 height 15
type input "10/6/2025"
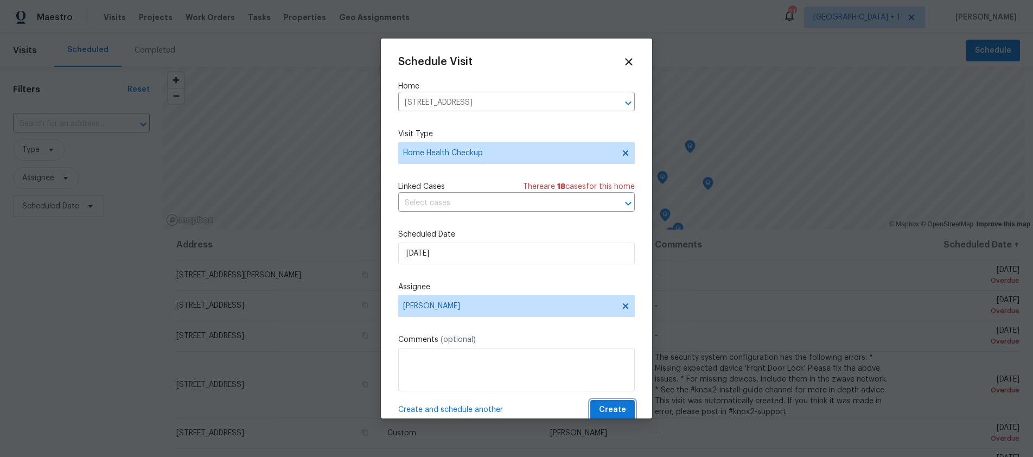
click at [608, 409] on span "Create" at bounding box center [612, 410] width 27 height 14
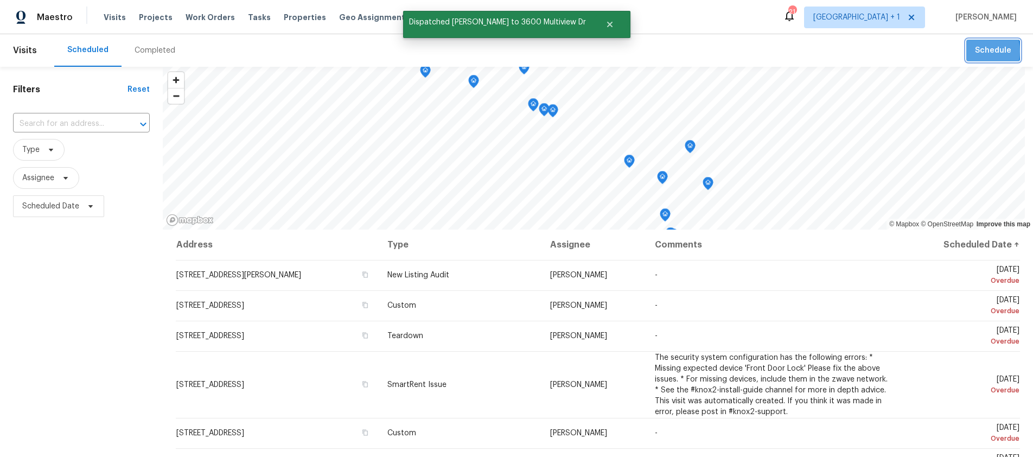
click at [967, 51] on button "Schedule" at bounding box center [993, 51] width 54 height 22
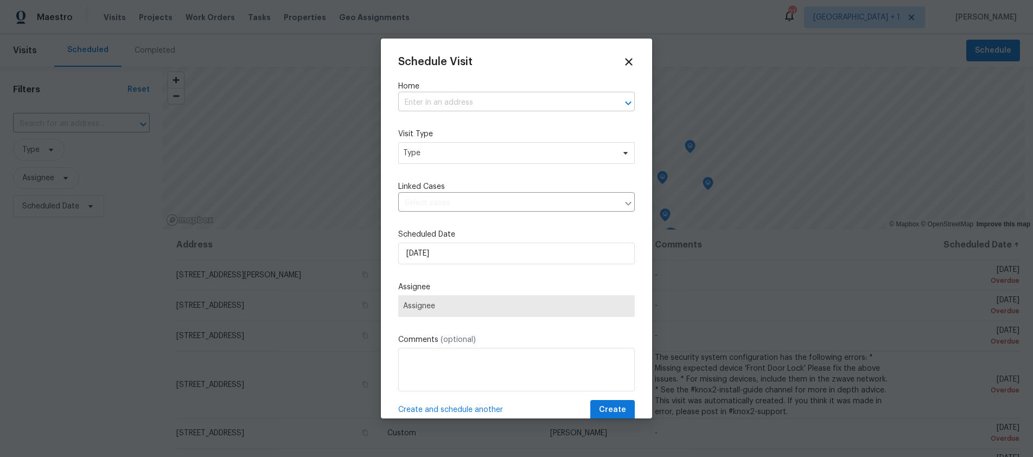
click at [424, 97] on input "text" at bounding box center [501, 102] width 206 height 17
paste input "13424 Contour Dr Sherman Oaks CA 91423"
type input "13424 Contour Dr Sherman Oaks CA 91423"
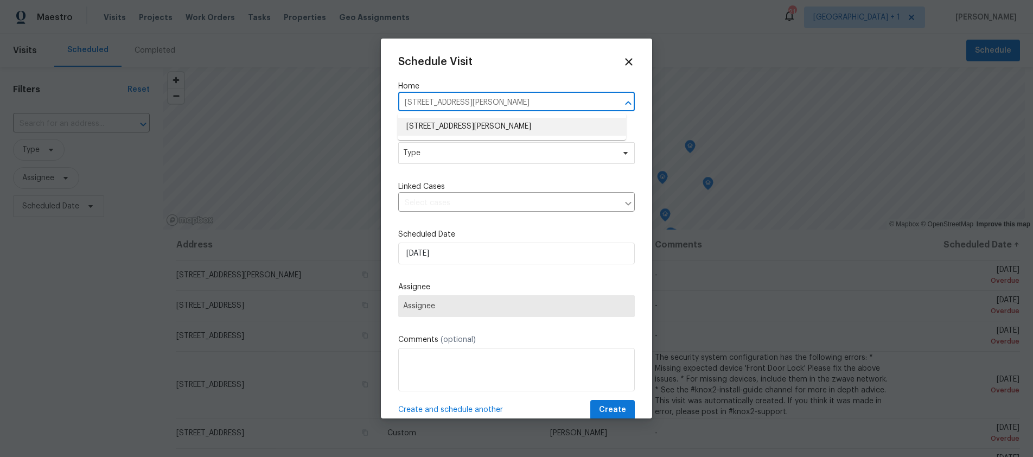
click at [458, 130] on li "[STREET_ADDRESS][PERSON_NAME]" at bounding box center [512, 127] width 228 height 18
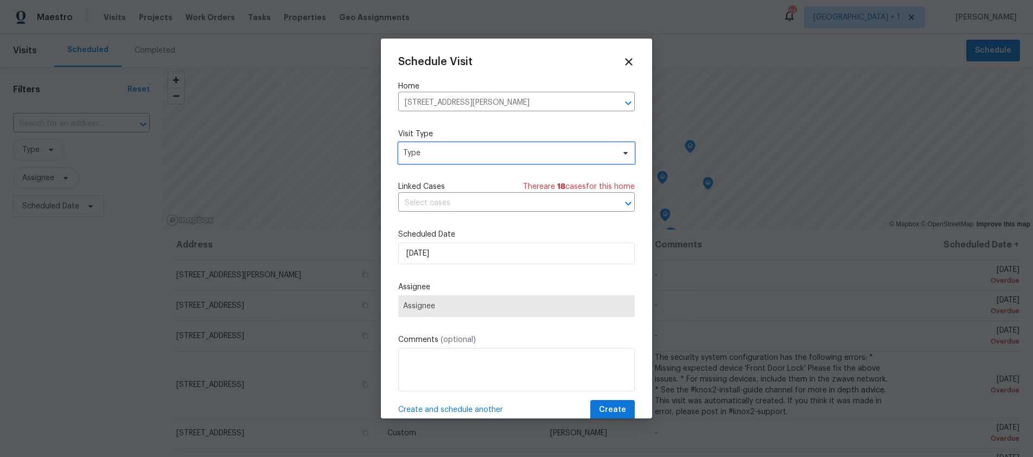
click at [445, 151] on span "Type" at bounding box center [508, 153] width 211 height 11
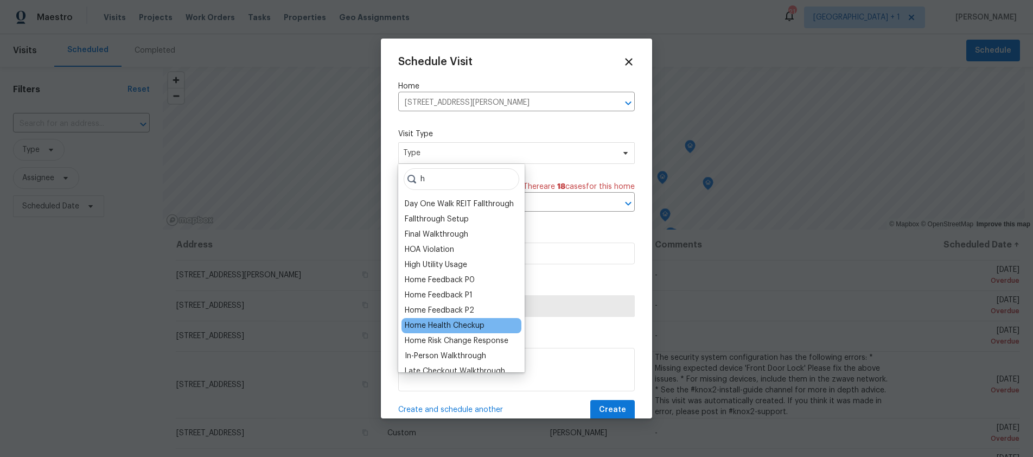
type input "h"
click at [434, 322] on div "Home Health Checkup" at bounding box center [445, 325] width 80 height 11
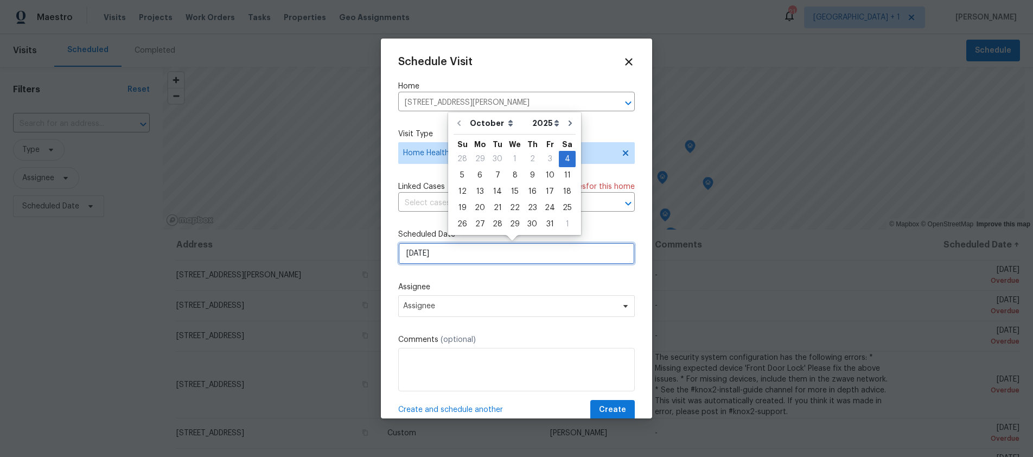
click at [473, 257] on input "10/4/2025" at bounding box center [516, 254] width 237 height 22
click at [482, 176] on div "6" at bounding box center [480, 175] width 18 height 15
type input "10/6/2025"
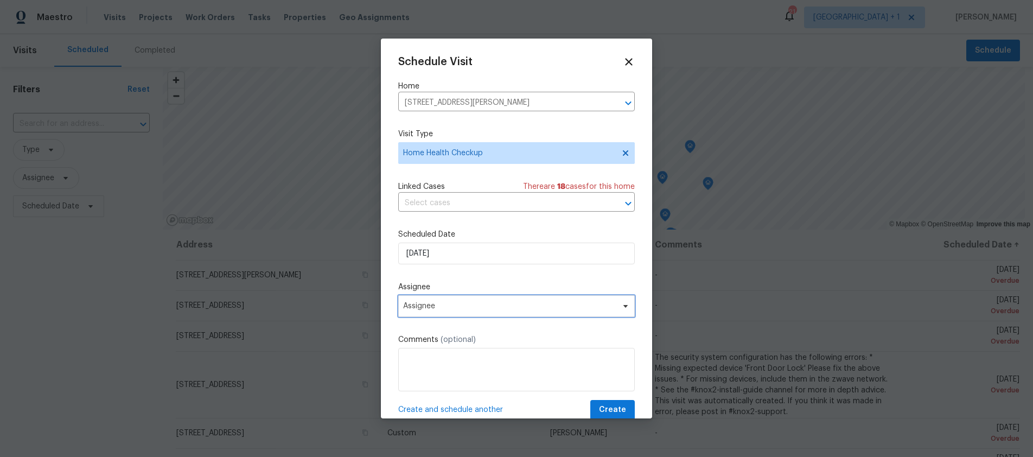
click at [462, 302] on span "Assignee" at bounding box center [509, 306] width 213 height 9
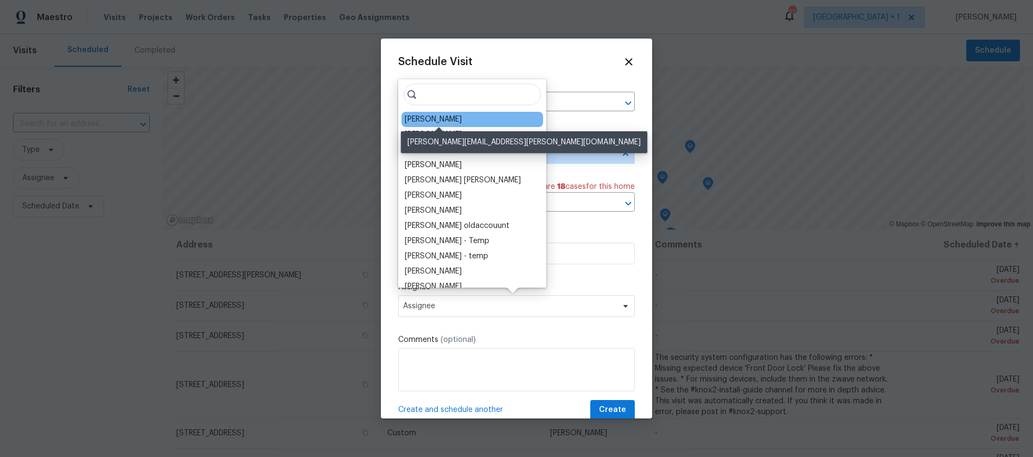
click at [421, 119] on div "[PERSON_NAME]" at bounding box center [433, 119] width 57 height 11
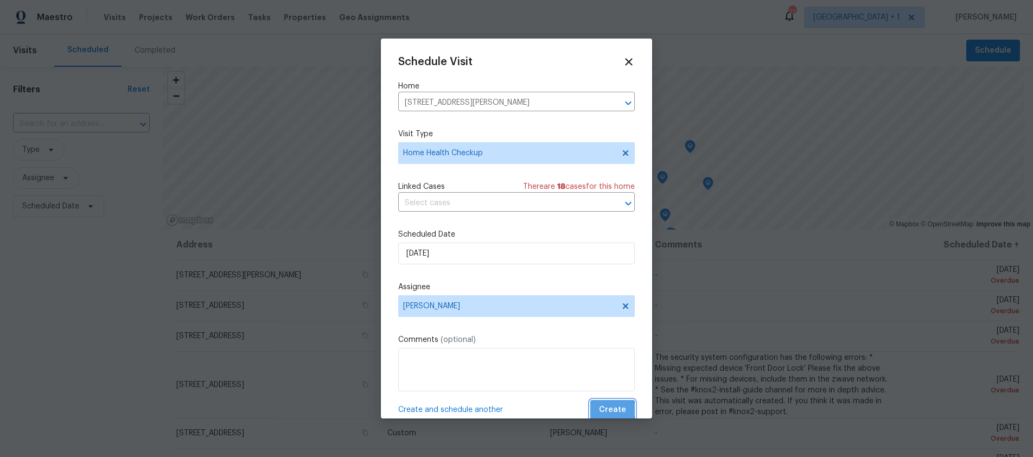
click at [605, 410] on span "Create" at bounding box center [612, 410] width 27 height 14
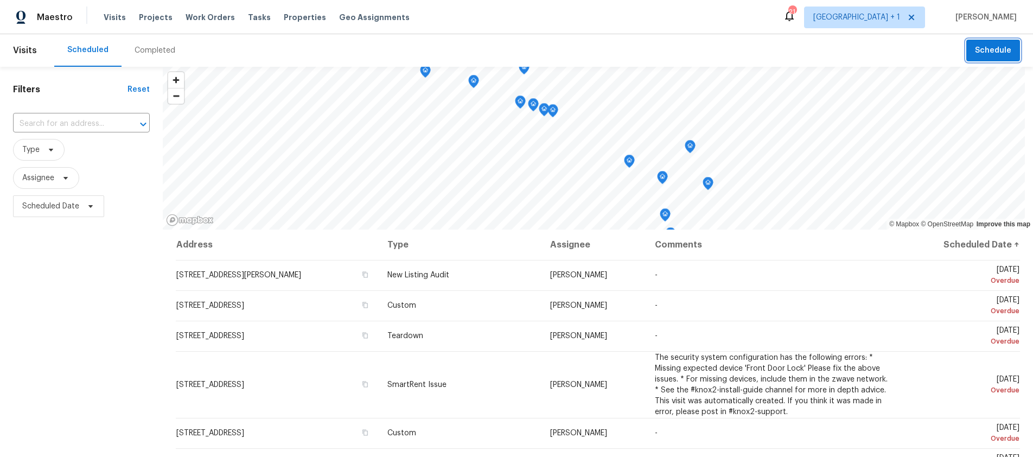
click at [975, 51] on span "Schedule" at bounding box center [993, 51] width 36 height 14
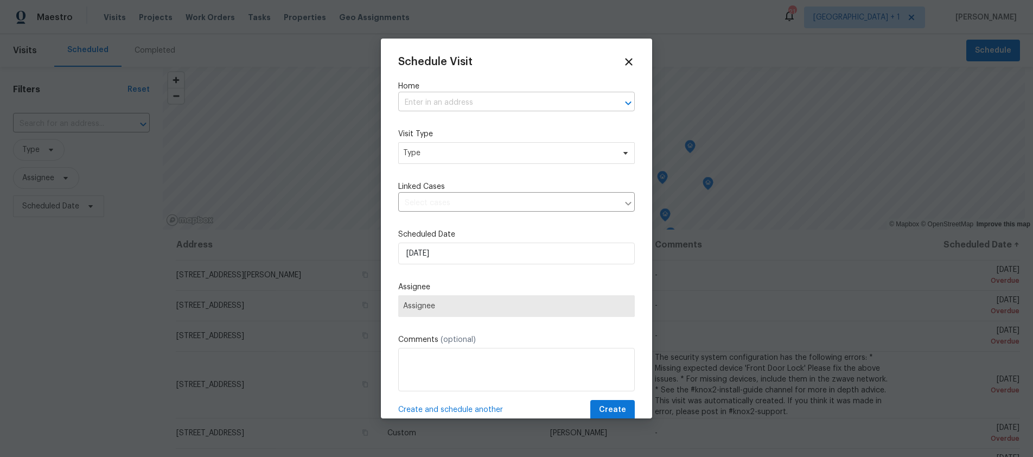
click at [441, 96] on input "text" at bounding box center [501, 102] width 206 height 17
paste input "2909 10th St Apt 4 Santa Monica CA 90405"
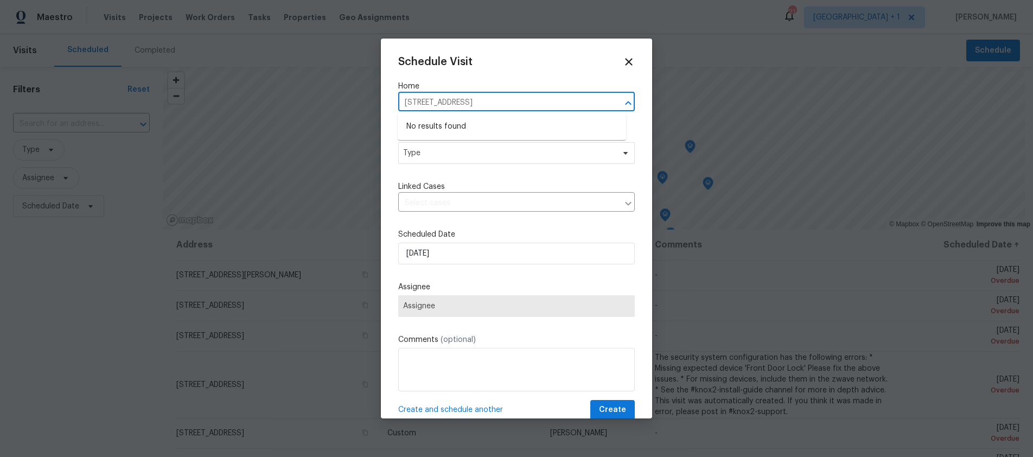
click at [575, 99] on input "2909 10th St Apt 4 Santa Monica CA 90405" at bounding box center [501, 102] width 206 height 17
click at [477, 103] on input "2909 10th St Apt 4 Santa Mo" at bounding box center [501, 102] width 206 height 17
click at [473, 103] on input "2909 10th St Apt 4 Santa Mo" at bounding box center [501, 102] width 206 height 17
type input "2909 10th St Santa Mo"
click at [483, 128] on li "[STREET_ADDRESS]" at bounding box center [512, 127] width 228 height 18
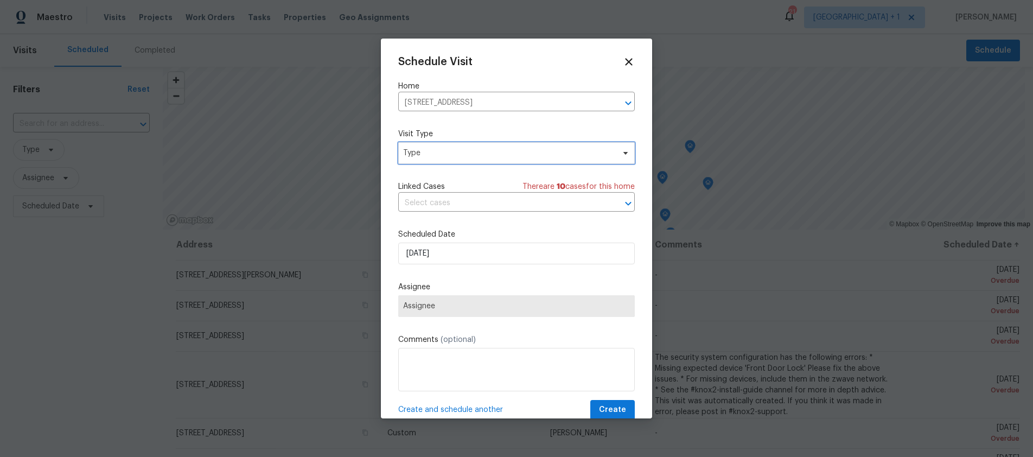
click at [455, 155] on span "Type" at bounding box center [508, 153] width 211 height 11
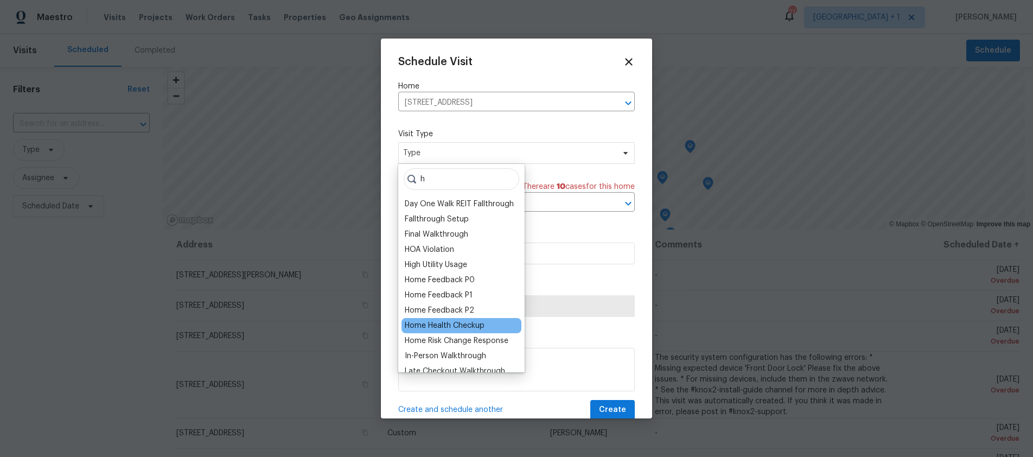
type input "h"
click at [437, 324] on div "Home Health Checkup" at bounding box center [445, 325] width 80 height 11
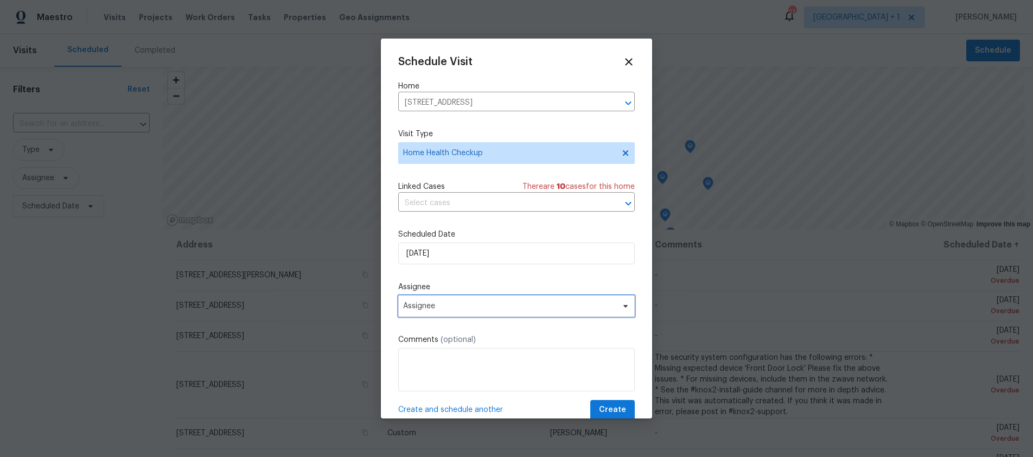
click at [453, 303] on span "Assignee" at bounding box center [509, 306] width 213 height 9
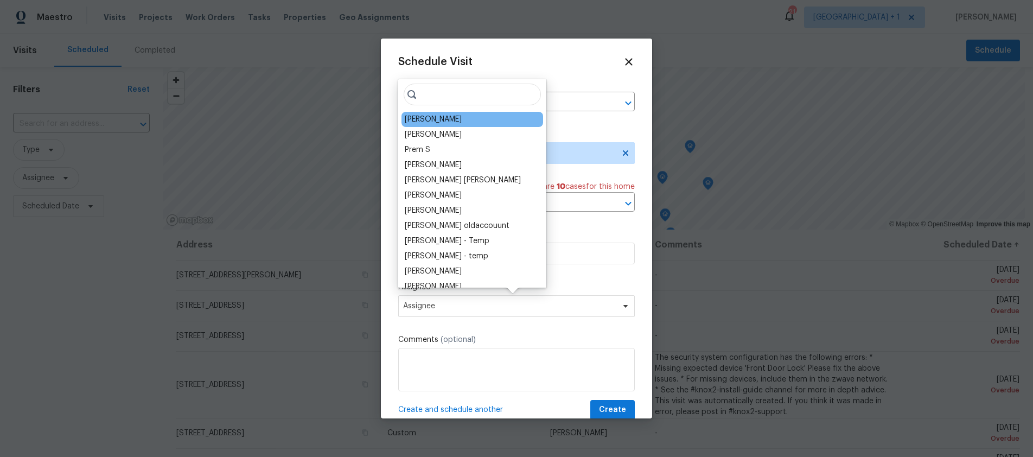
click at [440, 122] on div "[PERSON_NAME]" at bounding box center [433, 119] width 57 height 11
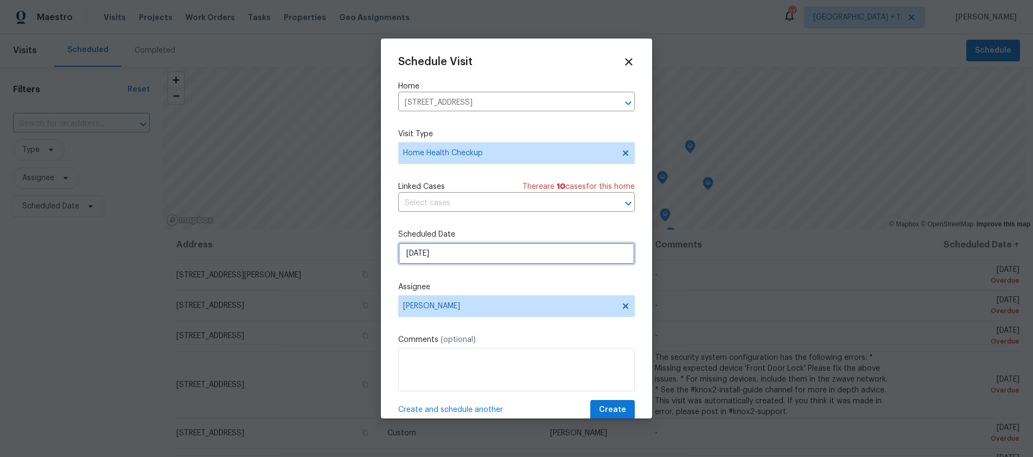
click at [447, 257] on input "10/4/2025" at bounding box center [516, 254] width 237 height 22
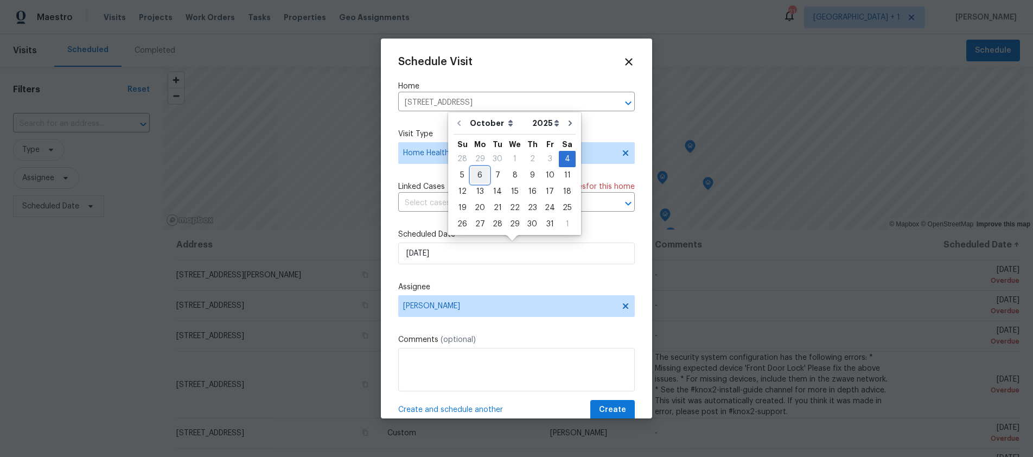
click at [479, 176] on div "6" at bounding box center [480, 175] width 18 height 15
type input "10/6/2025"
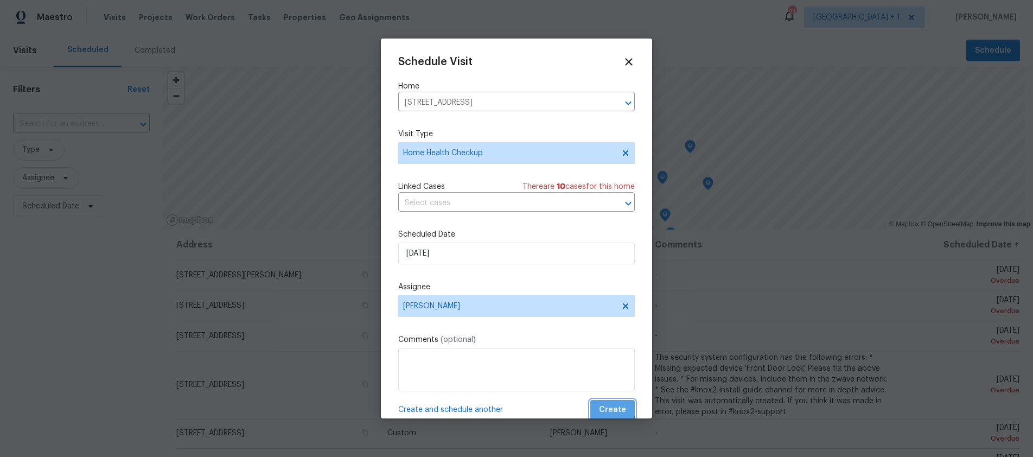
click at [602, 406] on span "Create" at bounding box center [612, 410] width 27 height 14
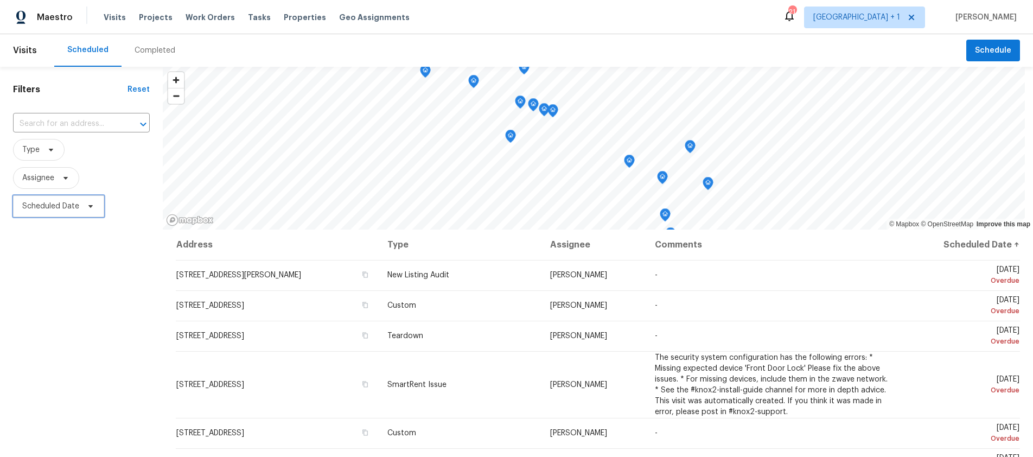
click at [47, 211] on span "Scheduled Date" at bounding box center [50, 206] width 57 height 11
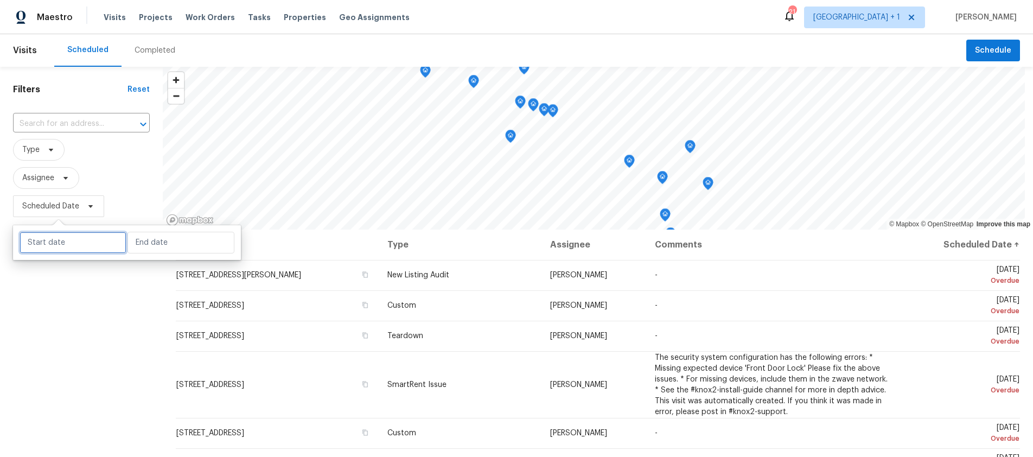
click at [54, 251] on input "text" at bounding box center [73, 243] width 107 height 22
select select "9"
select select "2025"
select select "10"
select select "2025"
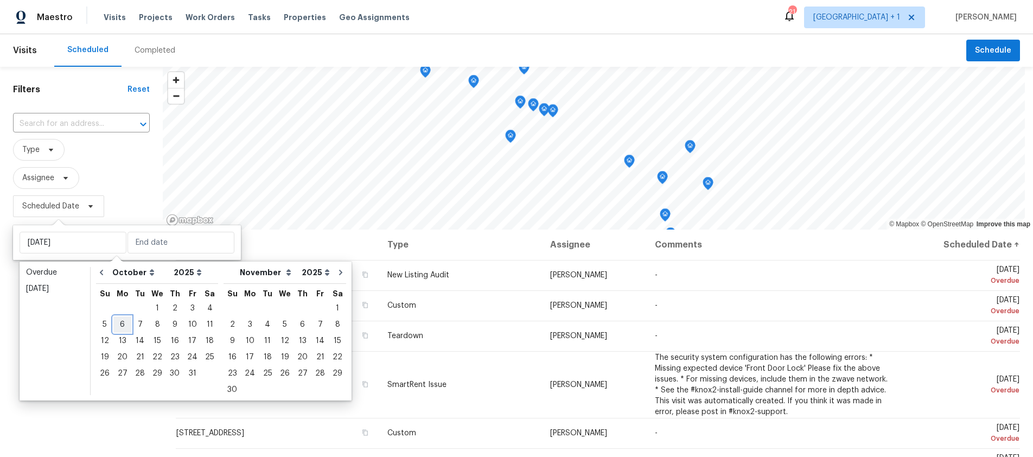
click at [118, 326] on div "6" at bounding box center [122, 324] width 18 height 15
type input "[DATE]"
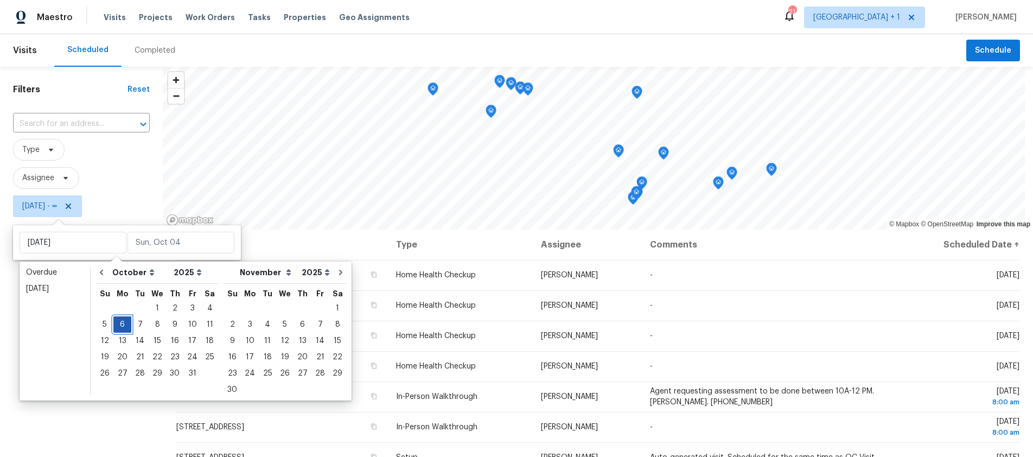
click at [118, 326] on div "6" at bounding box center [122, 324] width 18 height 15
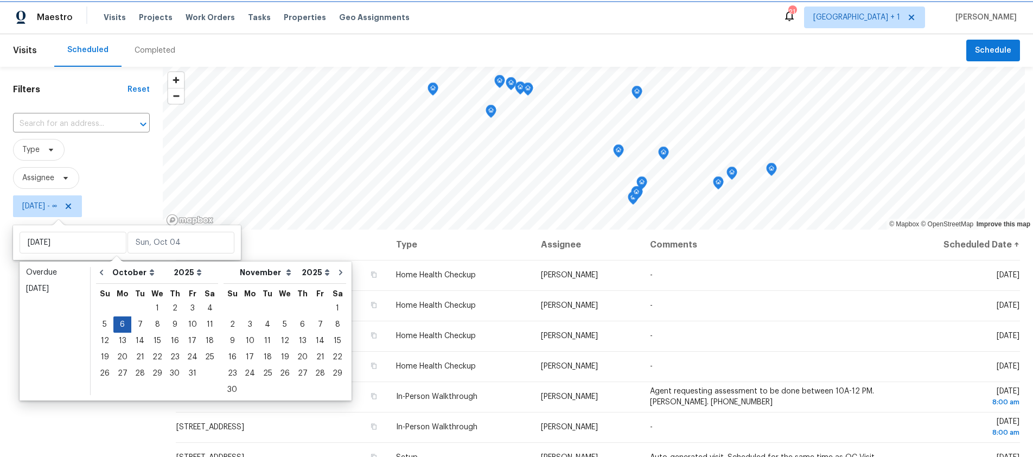
type input "[DATE]"
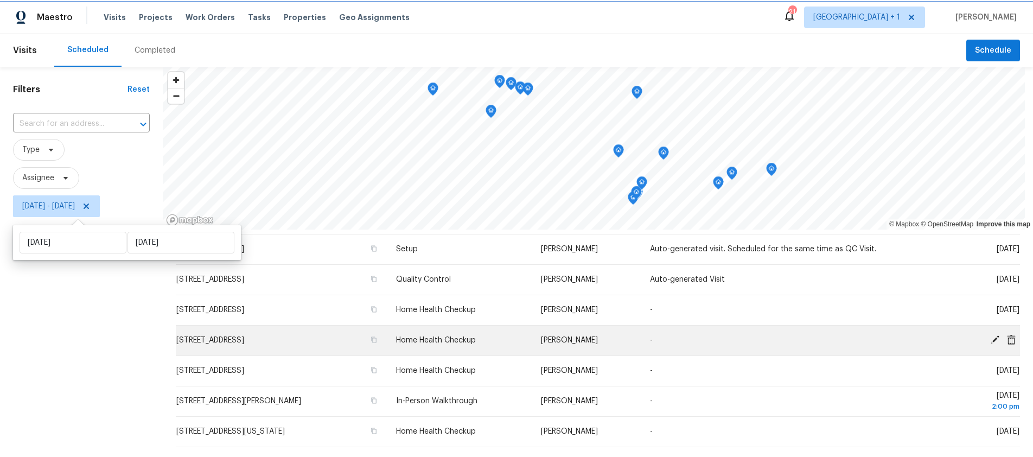
scroll to position [218, 0]
